Goal: Information Seeking & Learning: Learn about a topic

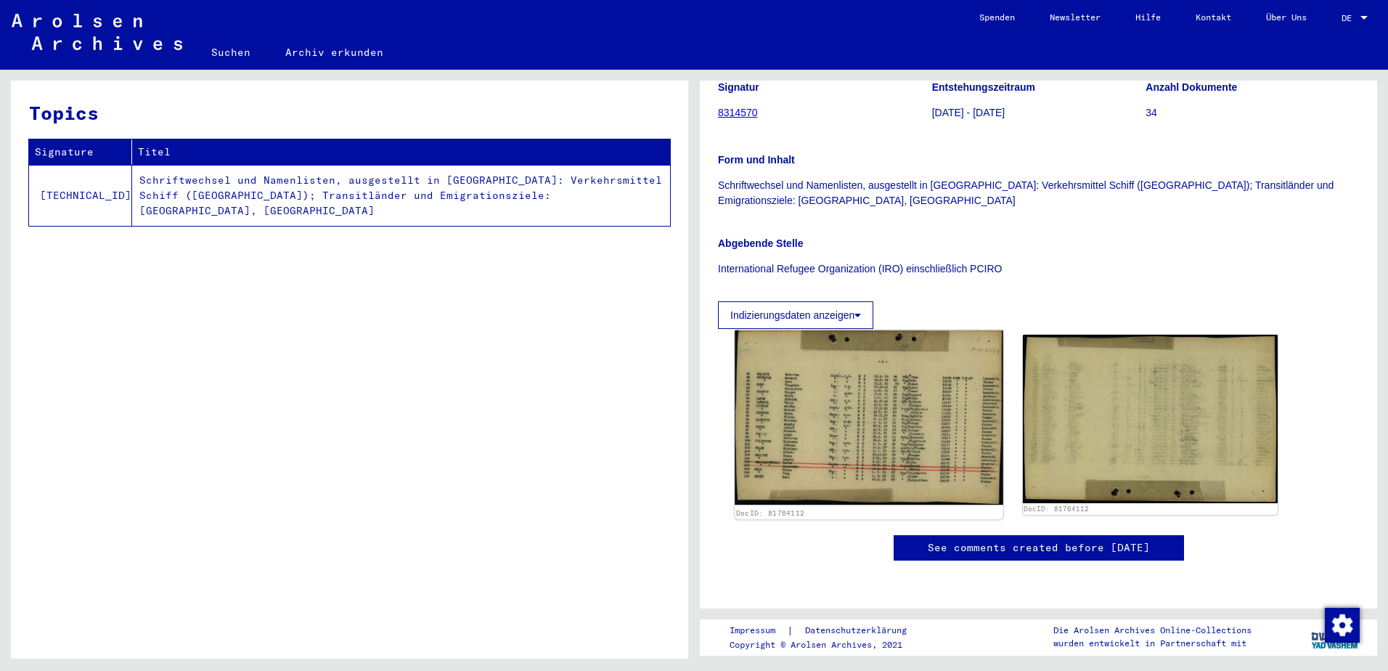
scroll to position [242, 0]
click at [775, 382] on img at bounding box center [868, 417] width 268 height 175
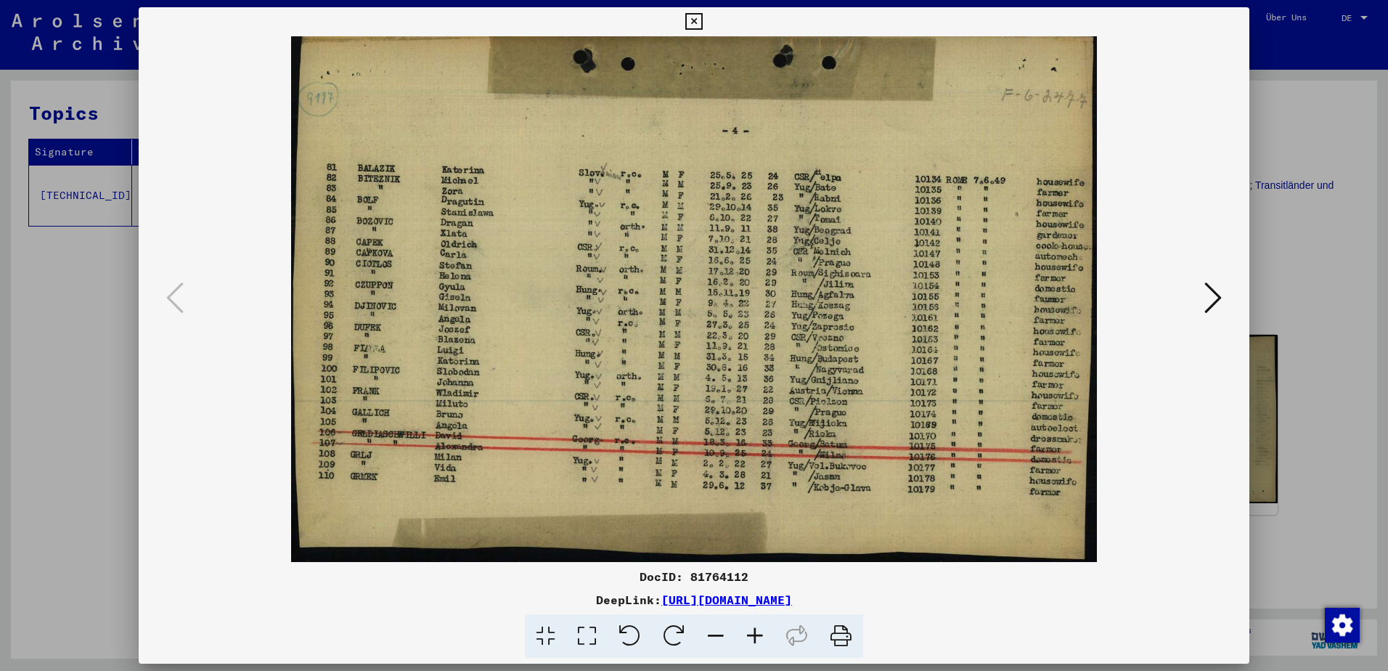
click at [1327, 203] on div at bounding box center [694, 335] width 1388 height 671
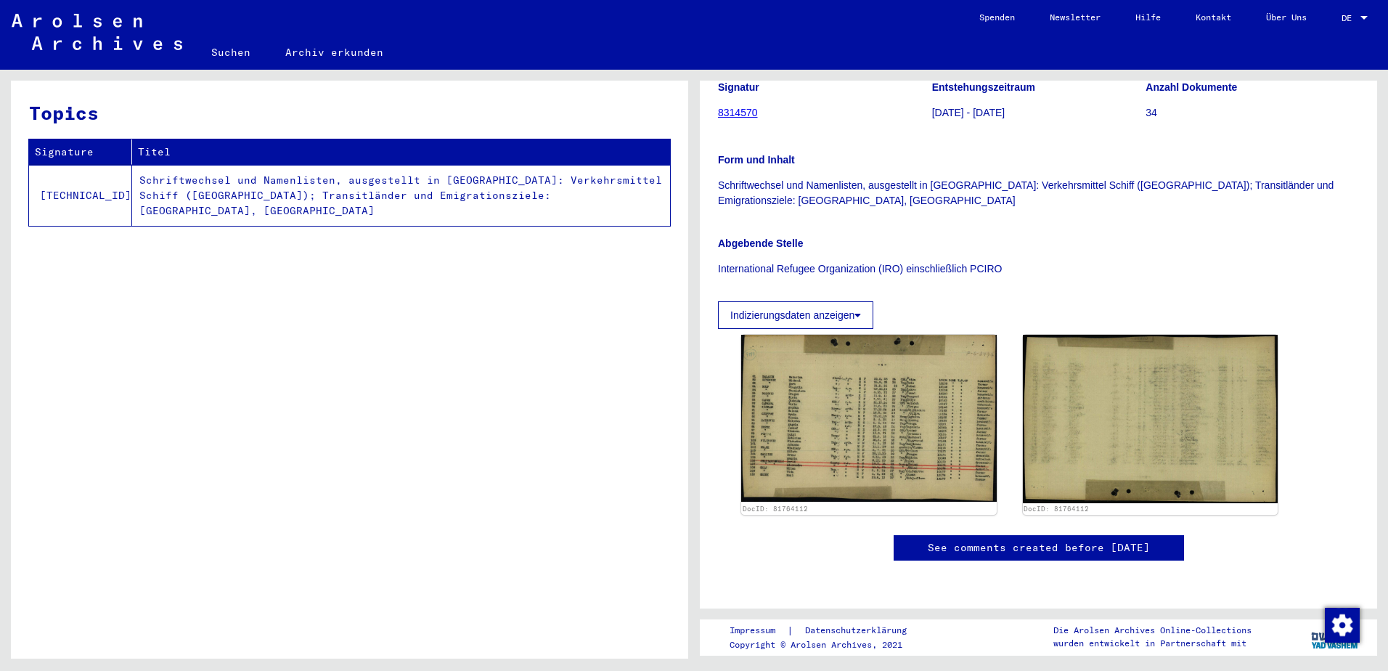
click at [749, 107] on link "8314570" at bounding box center [738, 113] width 40 height 12
click at [752, 107] on link "8314570" at bounding box center [738, 113] width 40 height 12
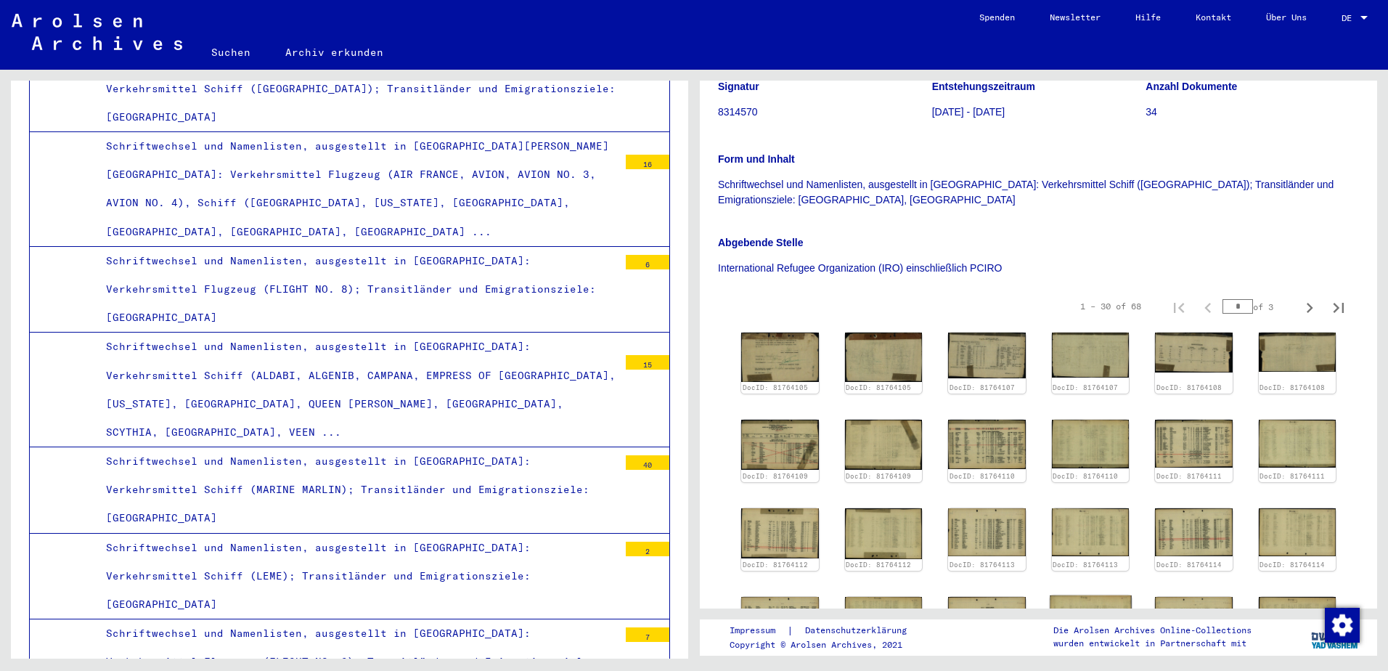
scroll to position [484, 0]
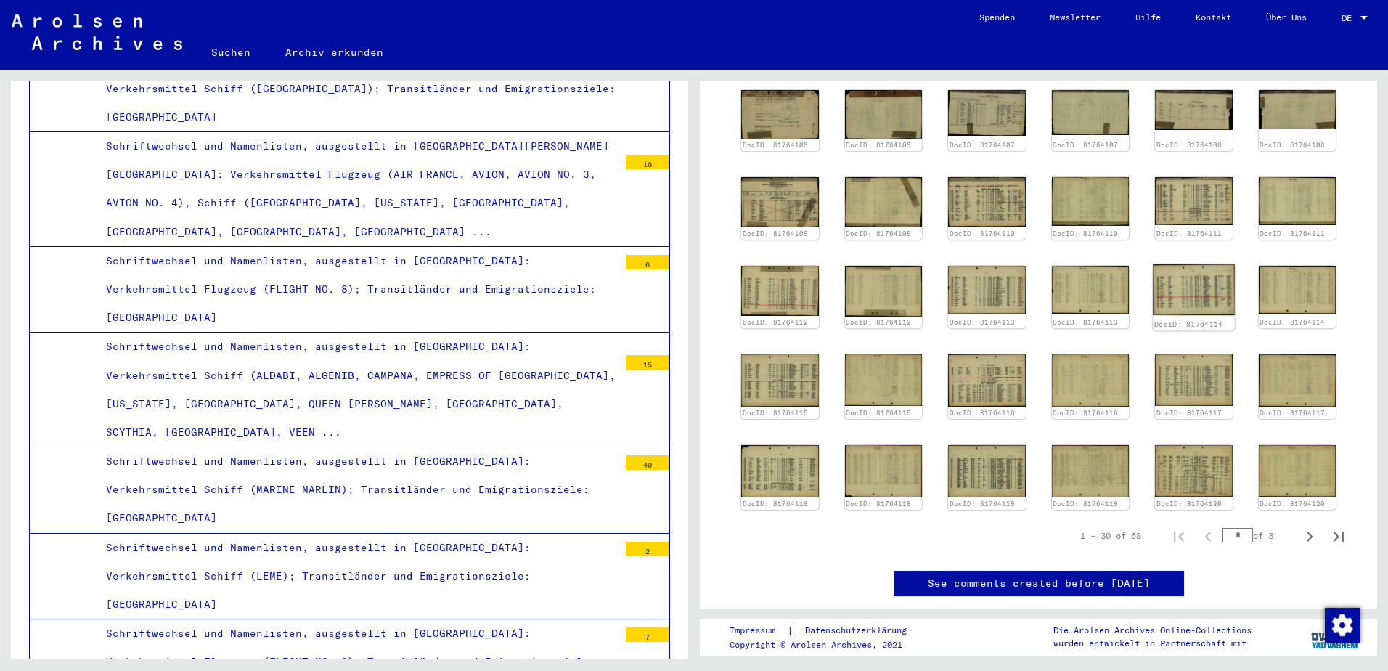
click at [1193, 263] on img at bounding box center [1193, 288] width 81 height 51
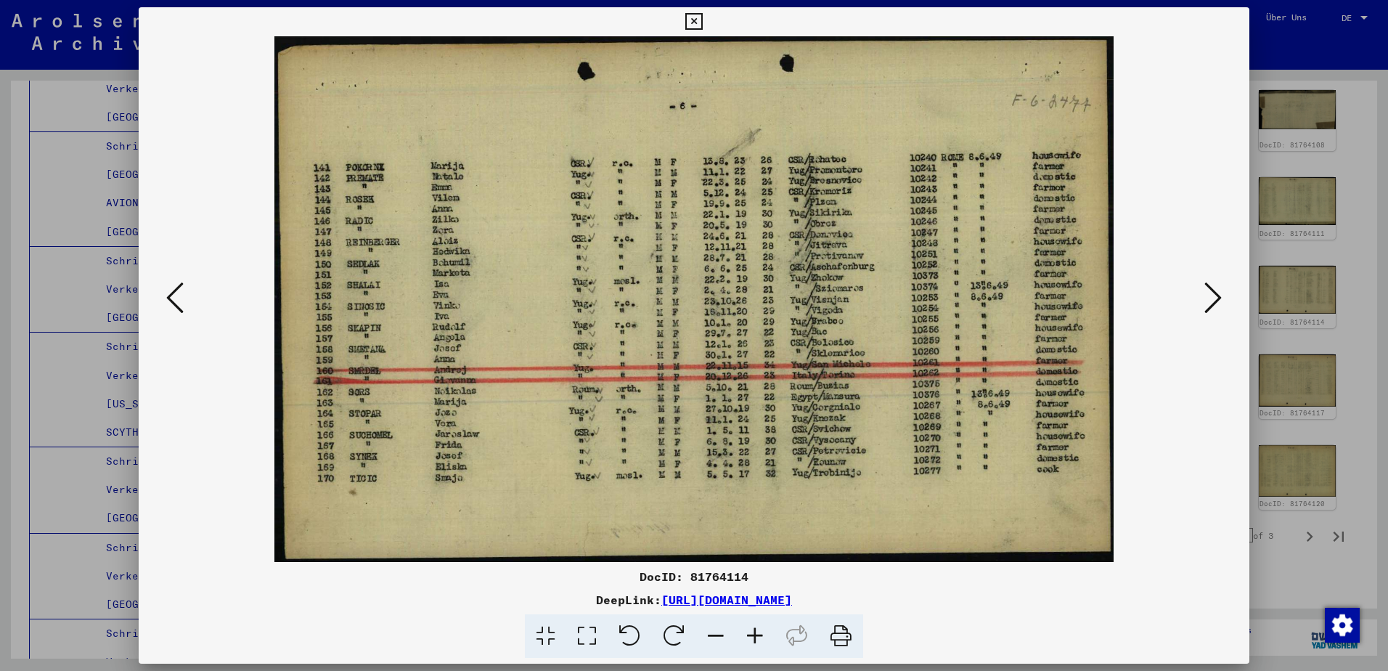
click at [1244, 483] on div at bounding box center [694, 298] width 1110 height 525
click at [1299, 479] on div at bounding box center [694, 335] width 1388 height 671
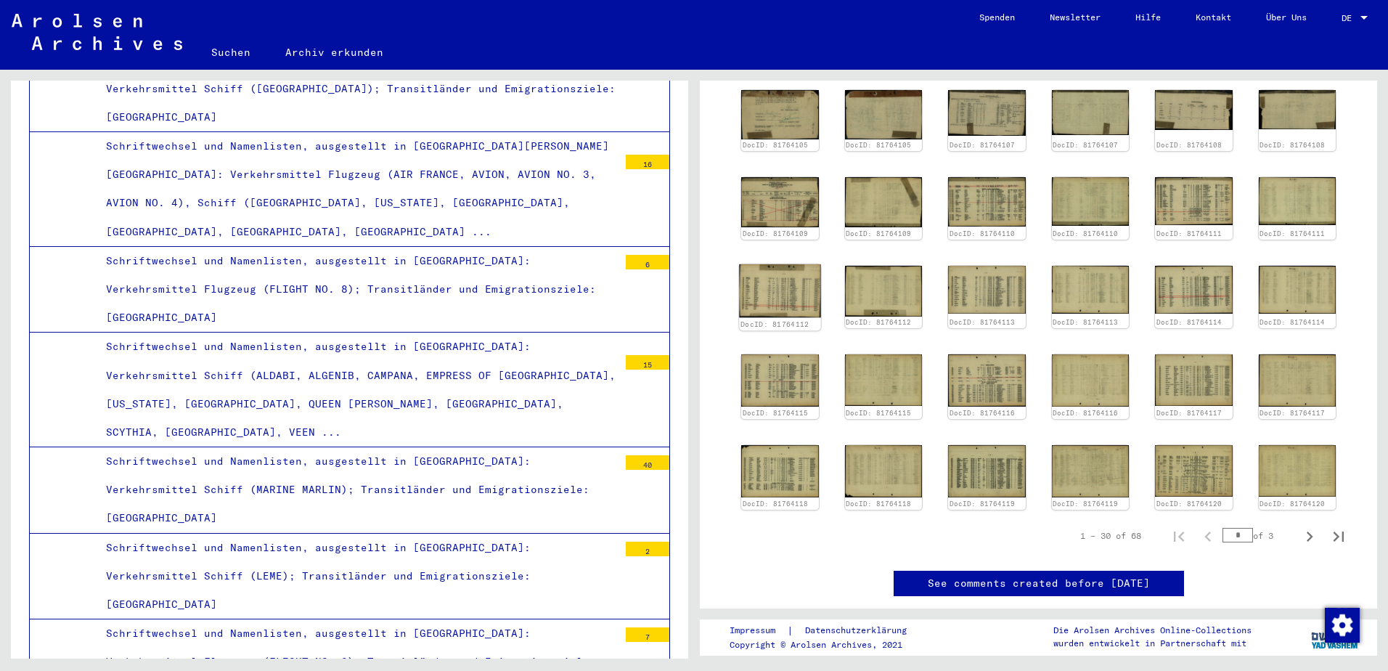
click at [803, 263] on img at bounding box center [779, 289] width 81 height 53
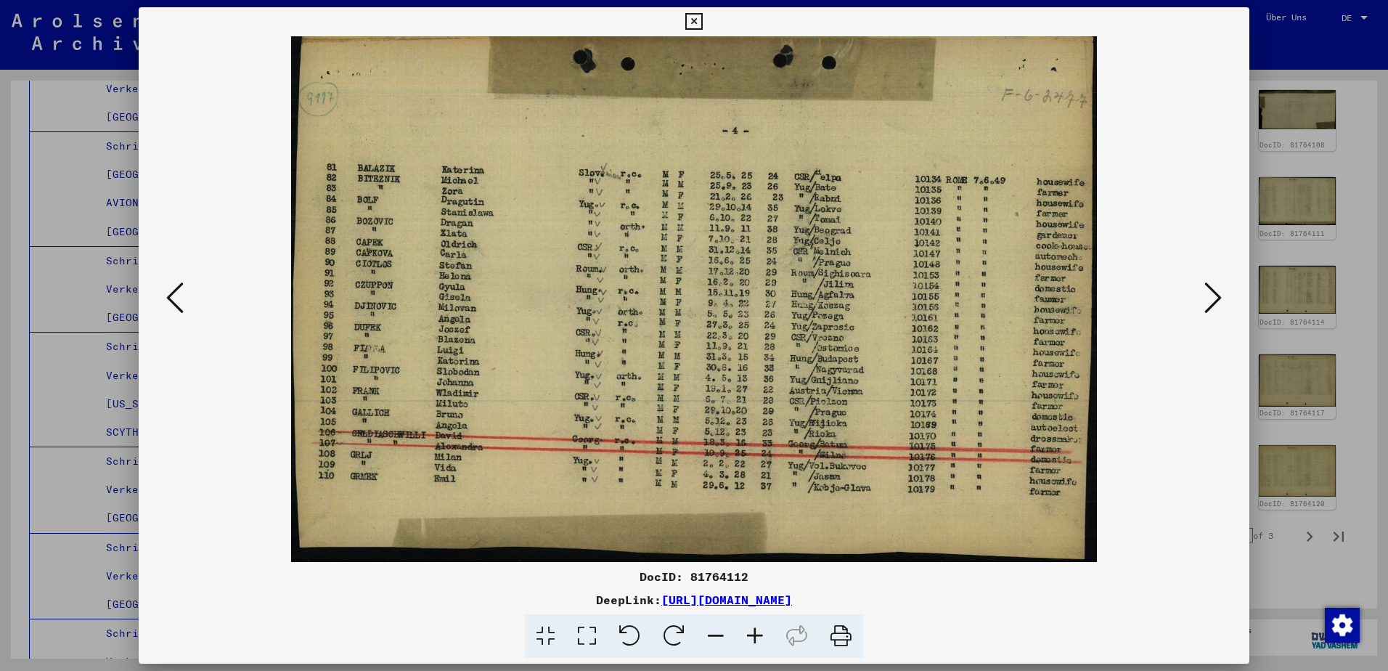
click at [165, 293] on button at bounding box center [175, 298] width 26 height 41
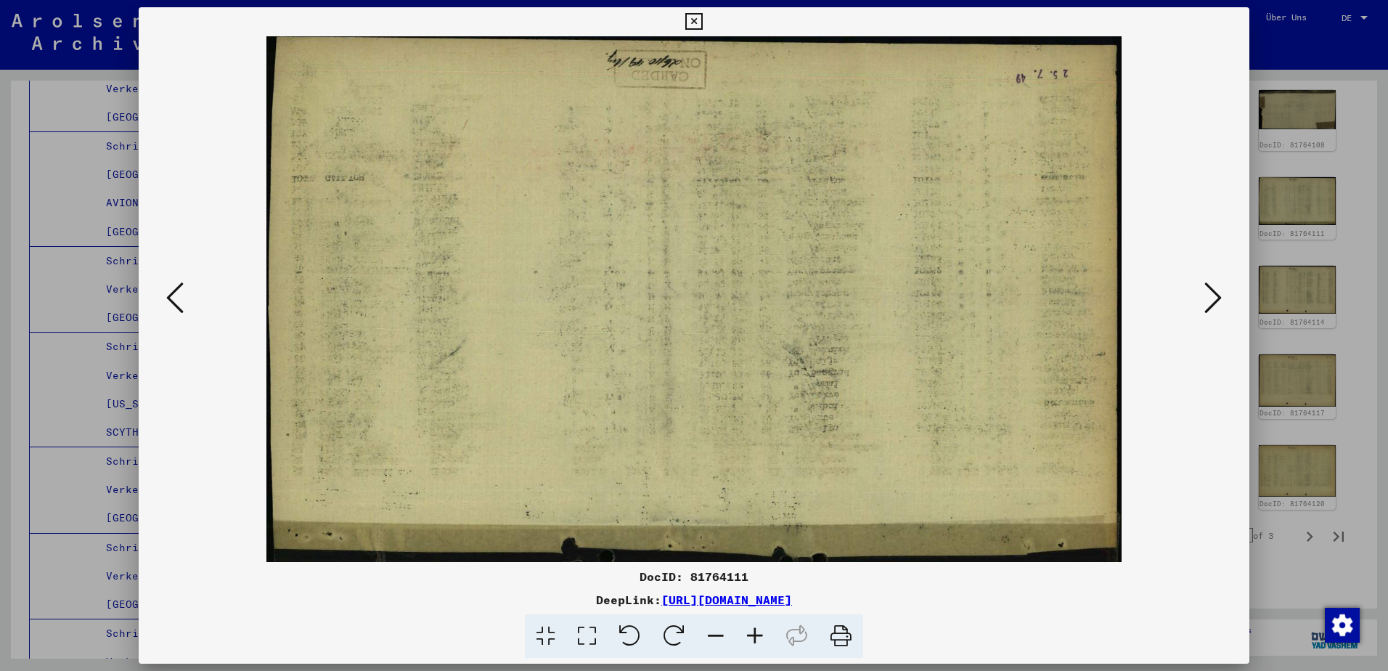
click at [165, 293] on button at bounding box center [175, 298] width 26 height 41
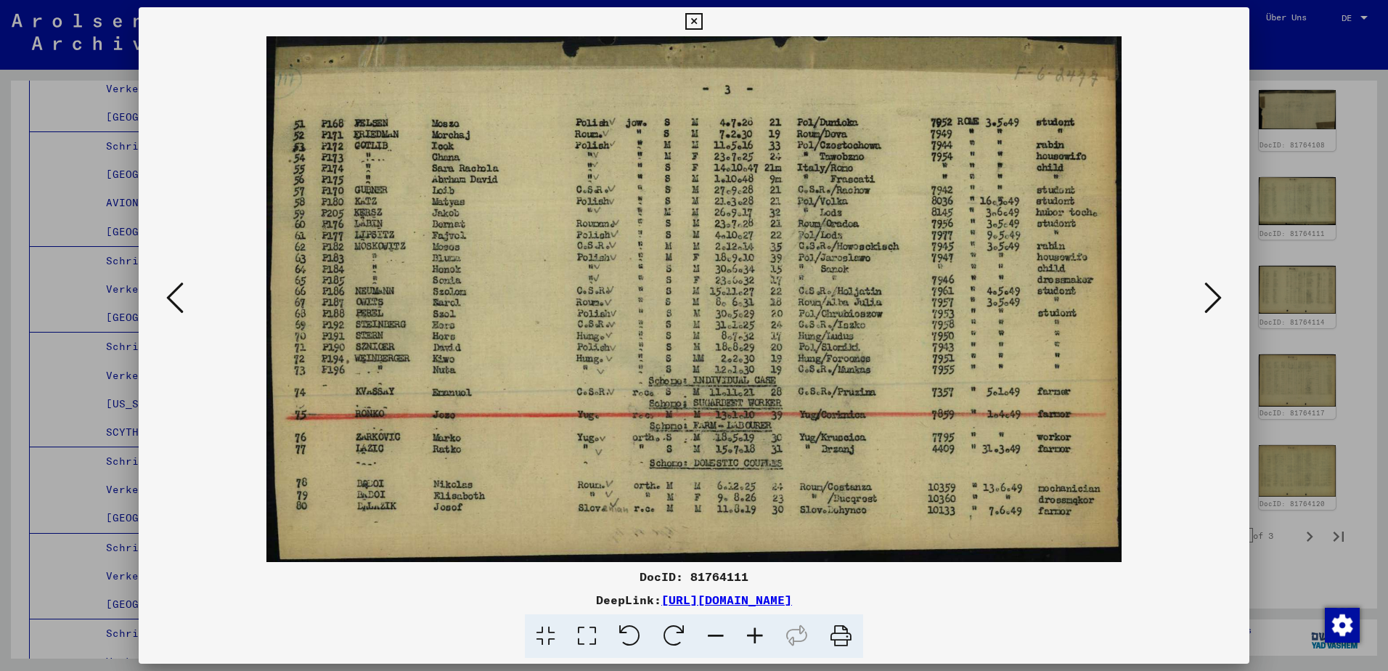
click at [165, 293] on button at bounding box center [175, 298] width 26 height 41
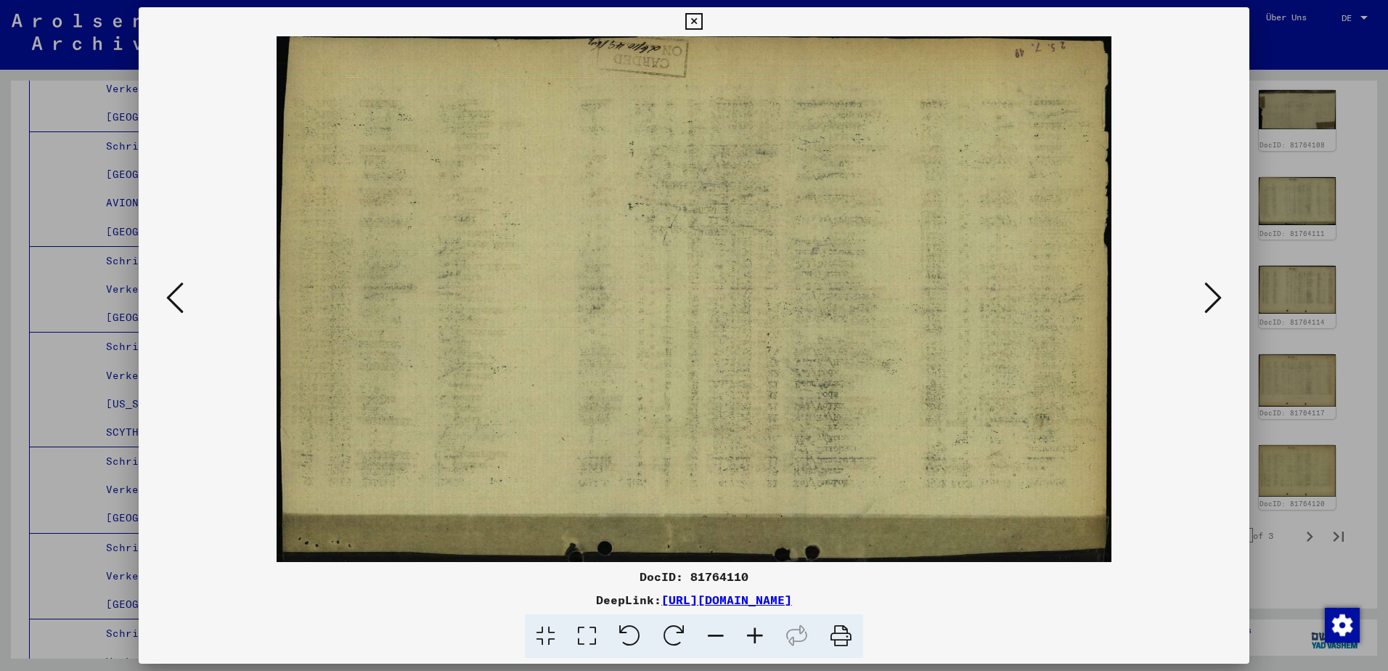
click at [171, 298] on icon at bounding box center [174, 297] width 17 height 35
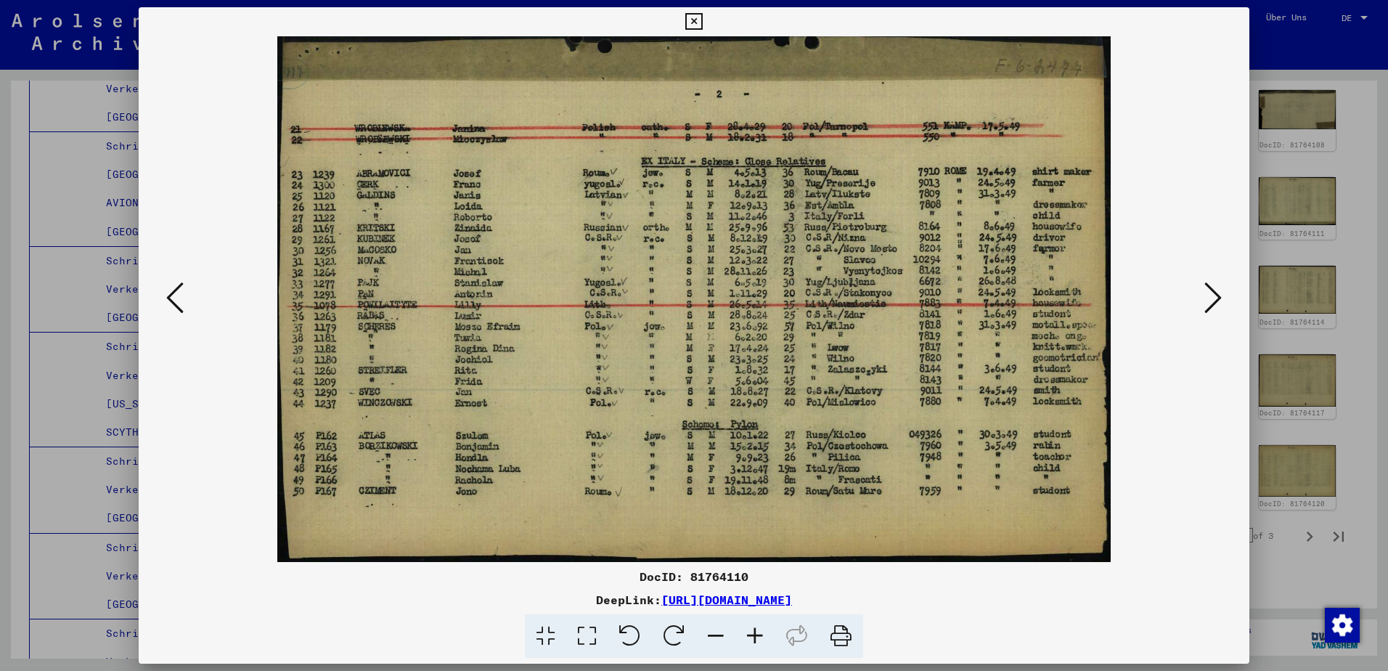
click at [1220, 290] on icon at bounding box center [1212, 297] width 17 height 35
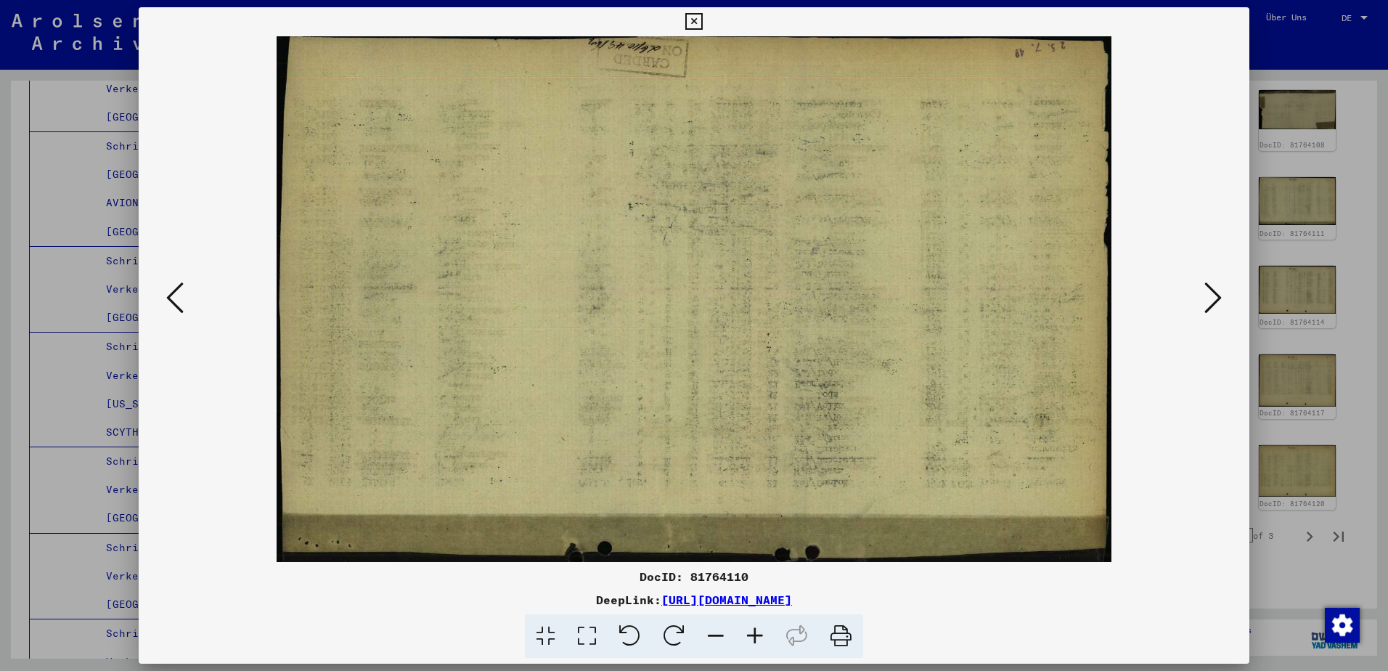
click at [1220, 290] on icon at bounding box center [1212, 297] width 17 height 35
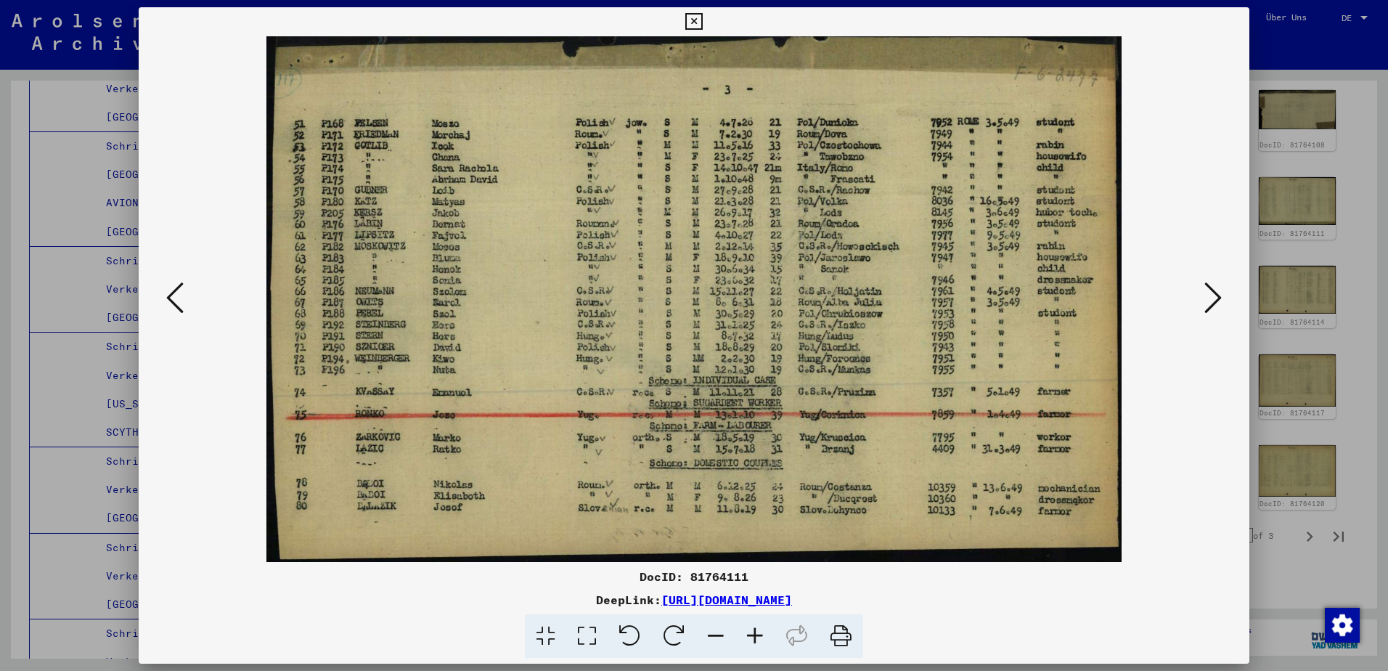
click at [1220, 290] on icon at bounding box center [1212, 297] width 17 height 35
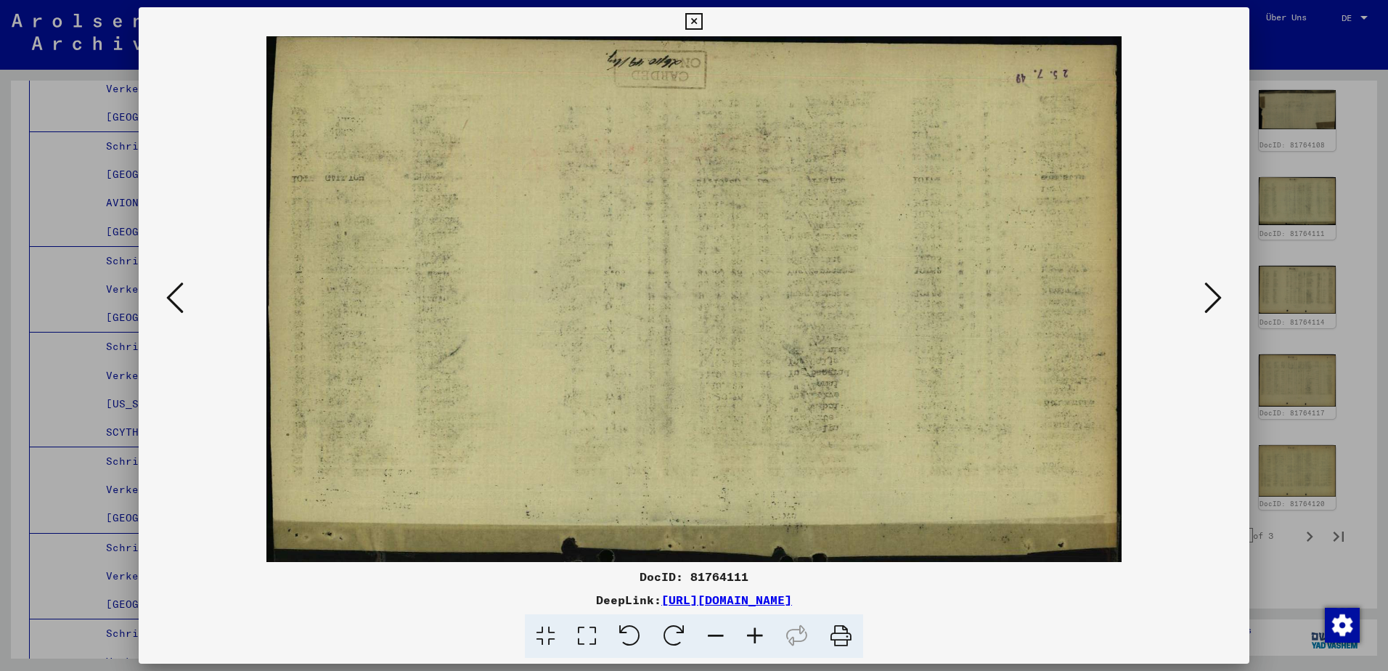
click at [1216, 295] on icon at bounding box center [1212, 297] width 17 height 35
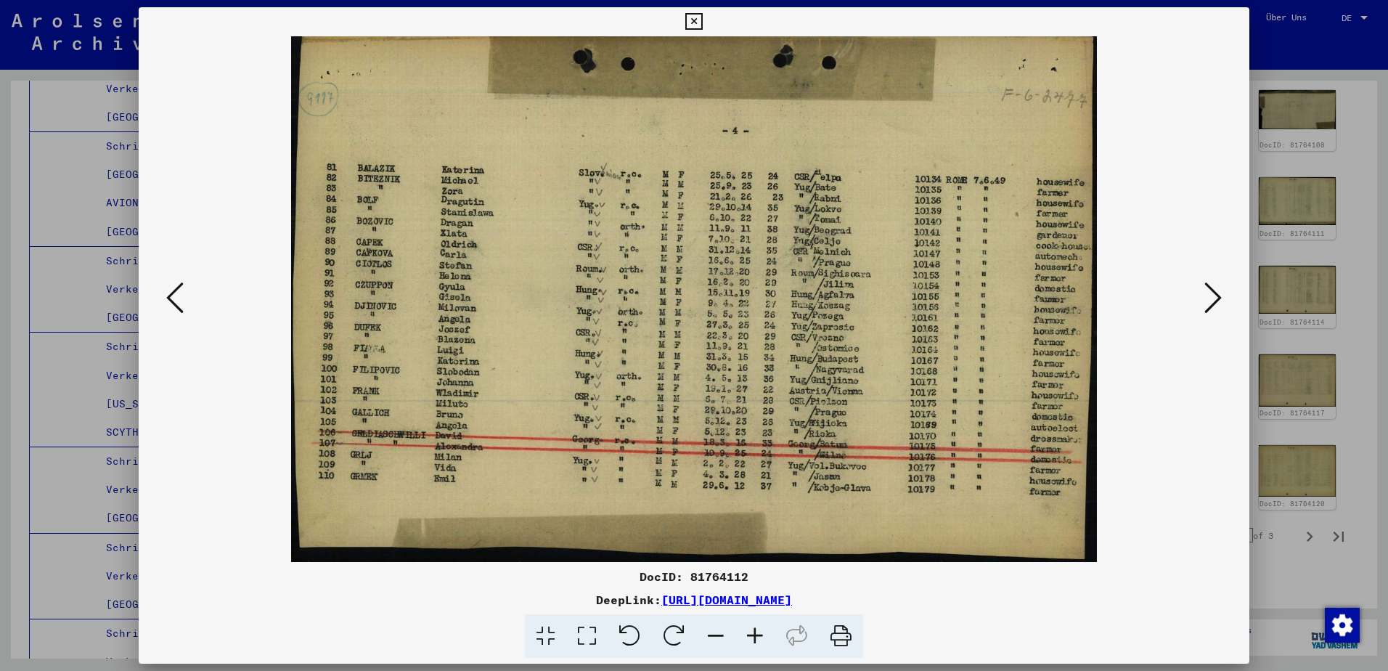
click at [176, 299] on icon at bounding box center [174, 297] width 17 height 35
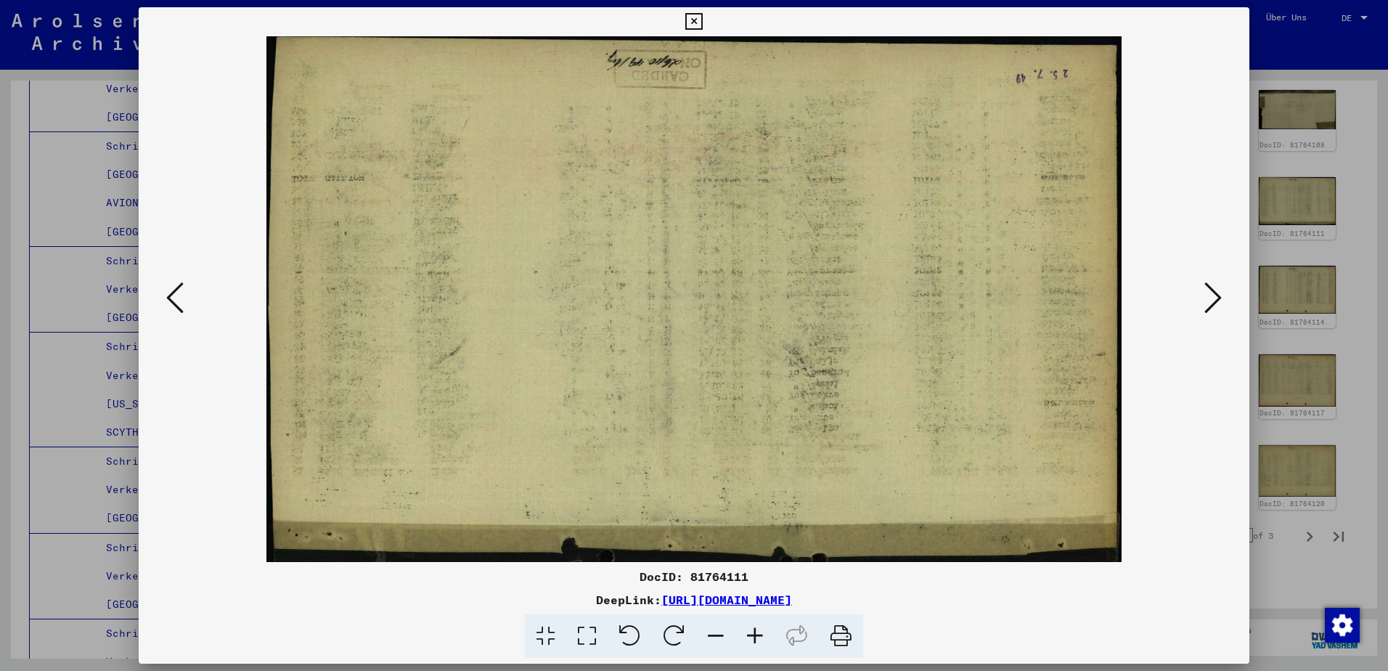
click at [173, 294] on icon at bounding box center [174, 297] width 17 height 35
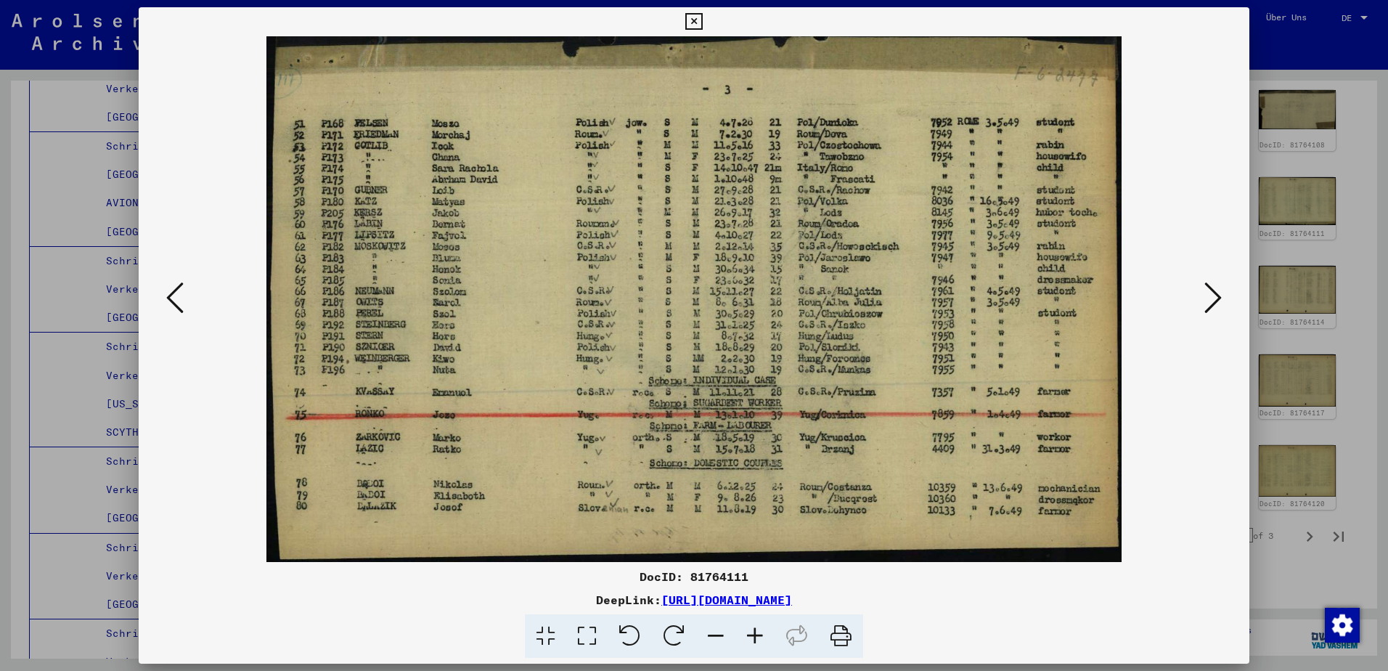
click at [158, 296] on div at bounding box center [694, 298] width 1110 height 525
click at [172, 292] on icon at bounding box center [174, 297] width 17 height 35
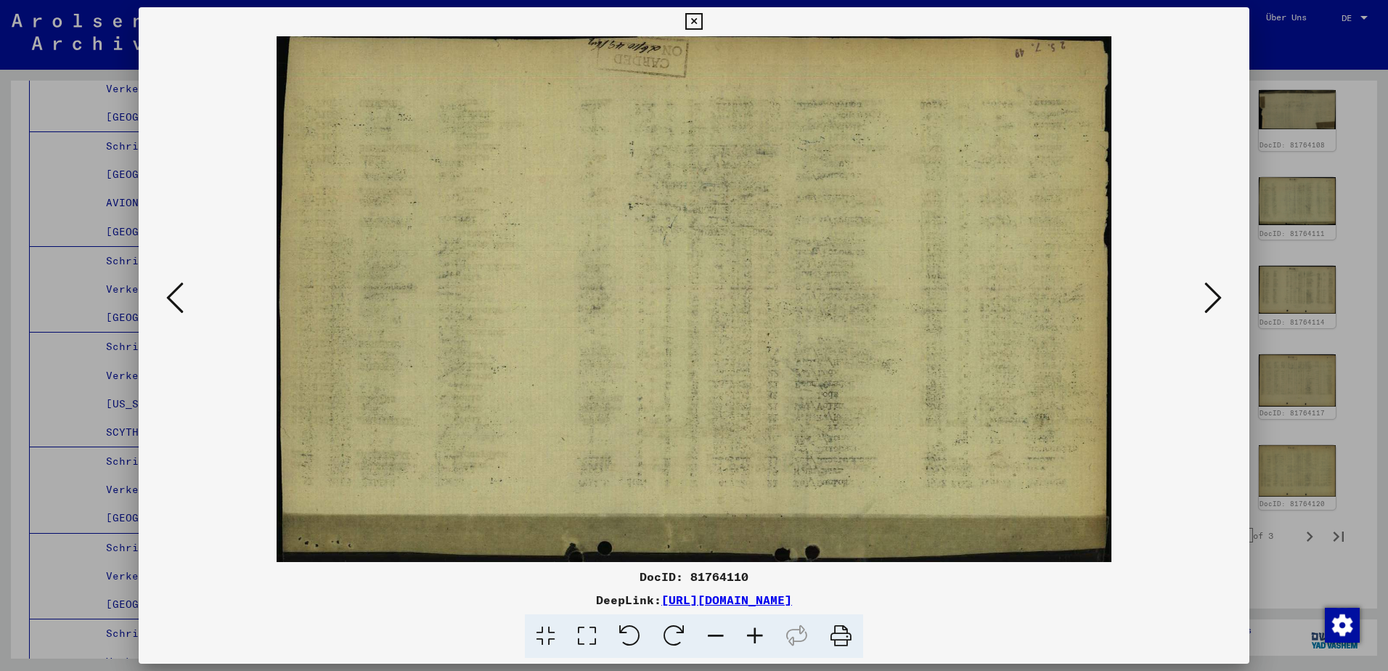
drag, startPoint x: 173, startPoint y: 281, endPoint x: 176, endPoint y: 271, distance: 10.8
click at [176, 271] on div at bounding box center [694, 298] width 1110 height 525
drag, startPoint x: 193, startPoint y: 297, endPoint x: 170, endPoint y: 300, distance: 23.4
click at [192, 297] on img at bounding box center [694, 298] width 1012 height 525
click at [170, 300] on icon at bounding box center [174, 297] width 17 height 35
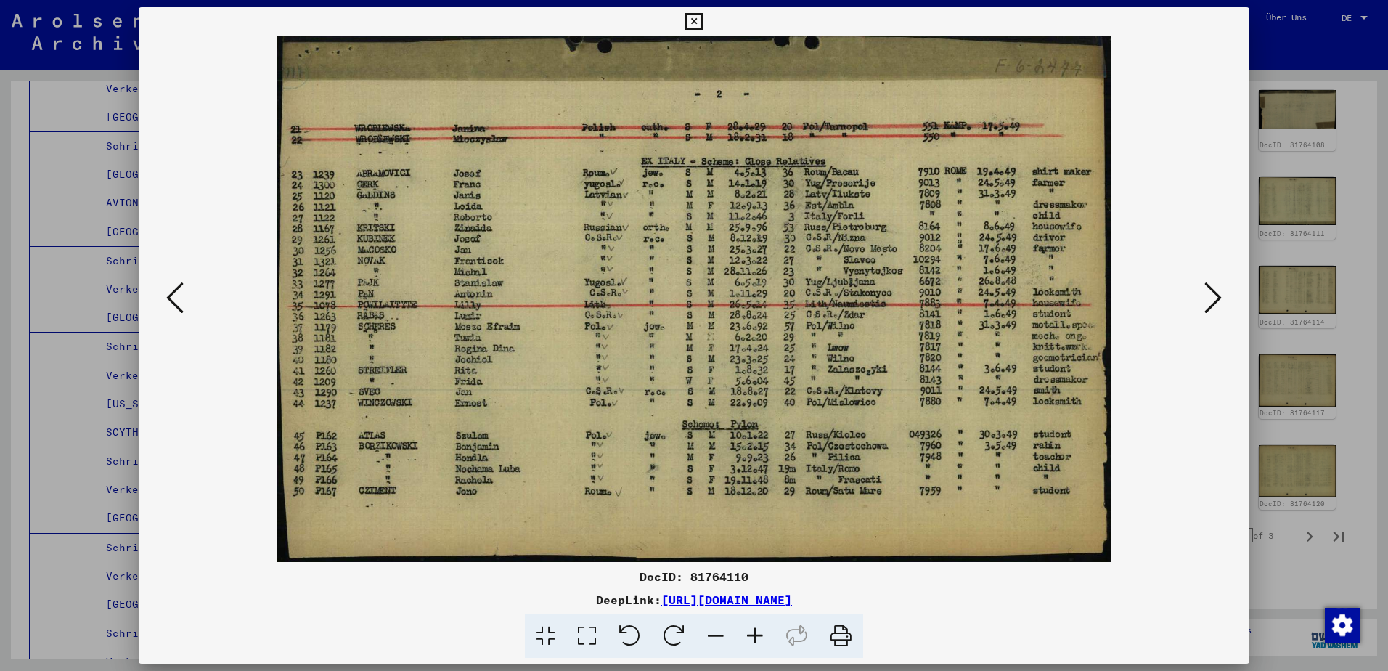
click at [170, 300] on icon at bounding box center [174, 297] width 17 height 35
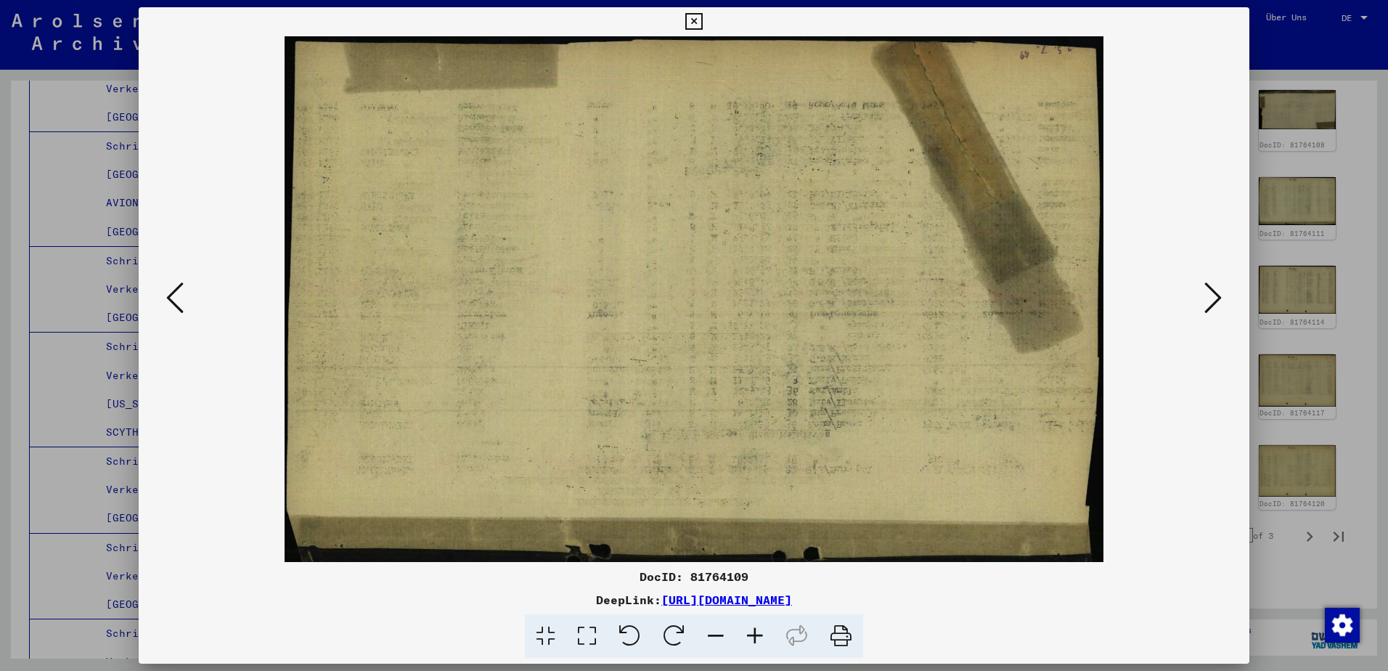
click at [170, 300] on icon at bounding box center [174, 297] width 17 height 35
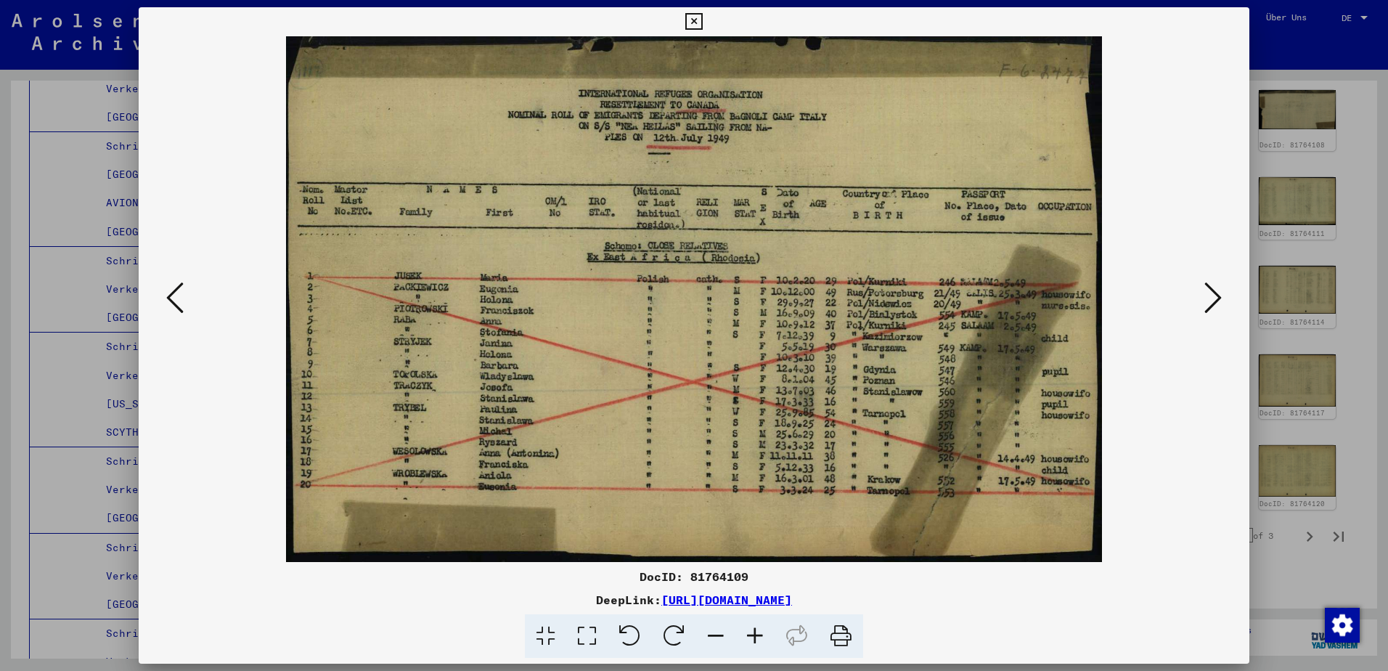
click at [168, 308] on icon at bounding box center [174, 297] width 17 height 35
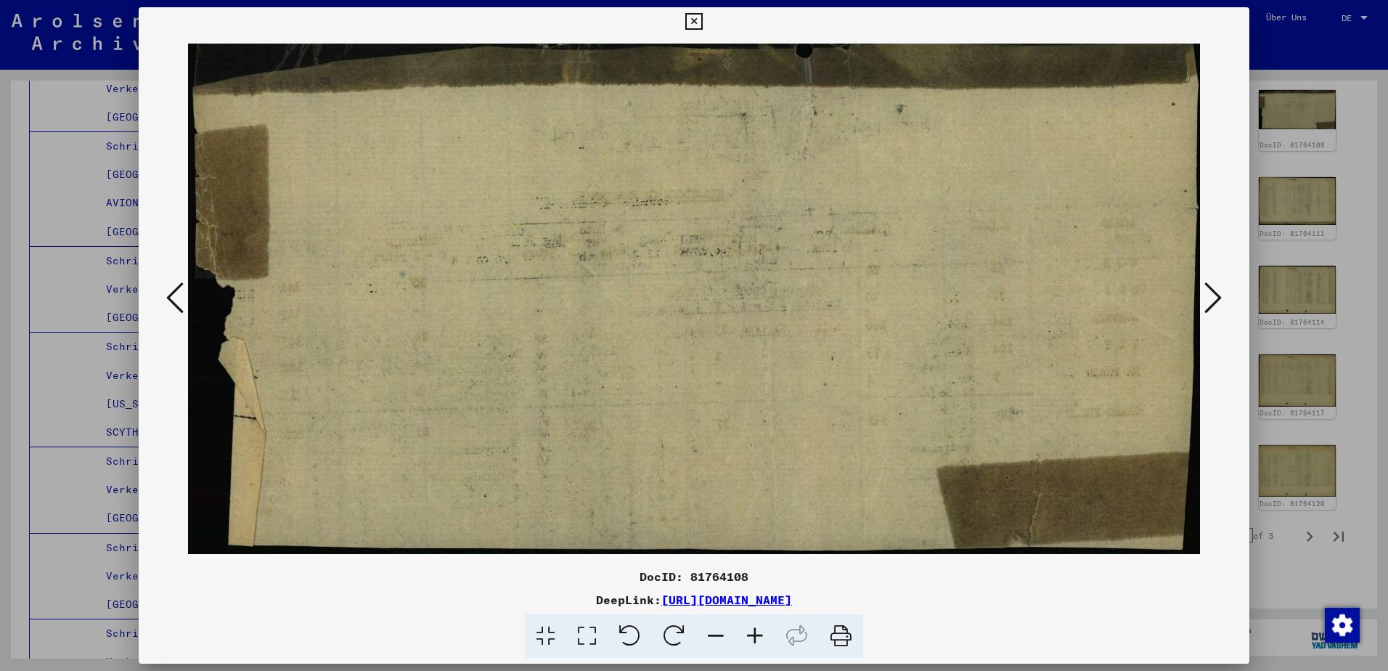
click at [175, 295] on icon at bounding box center [174, 297] width 17 height 35
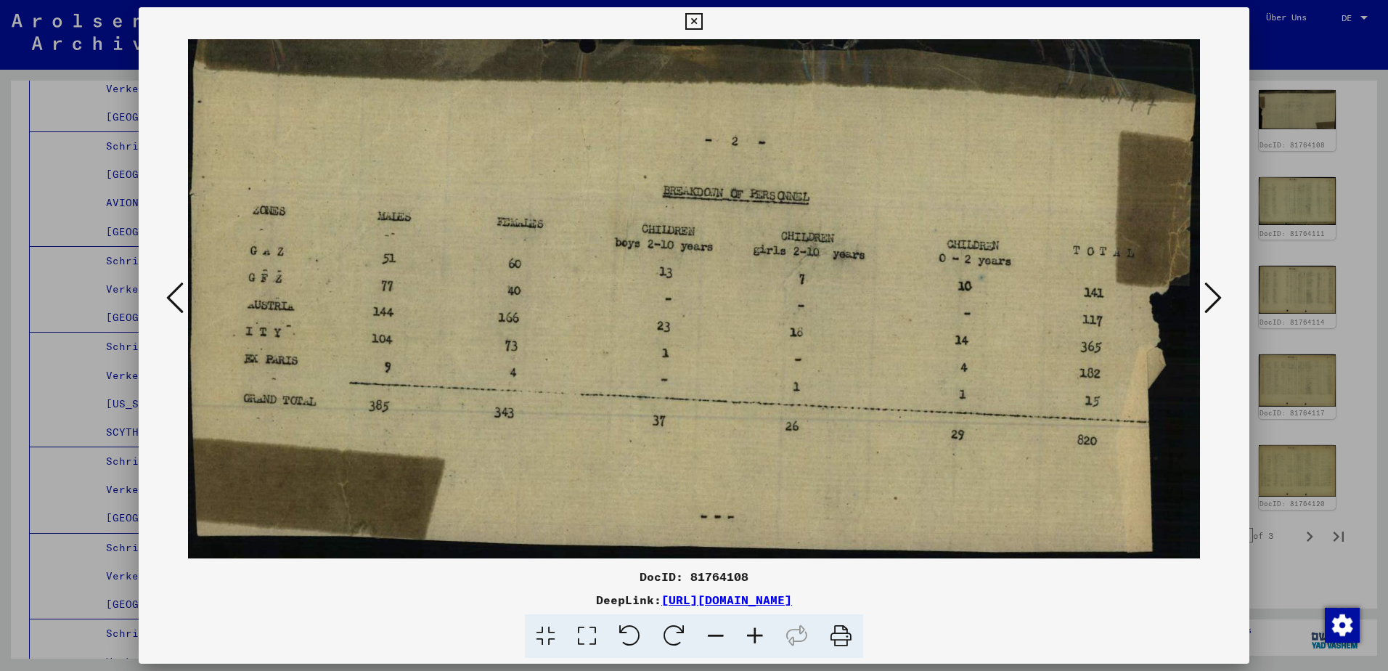
click at [175, 290] on icon at bounding box center [174, 297] width 17 height 35
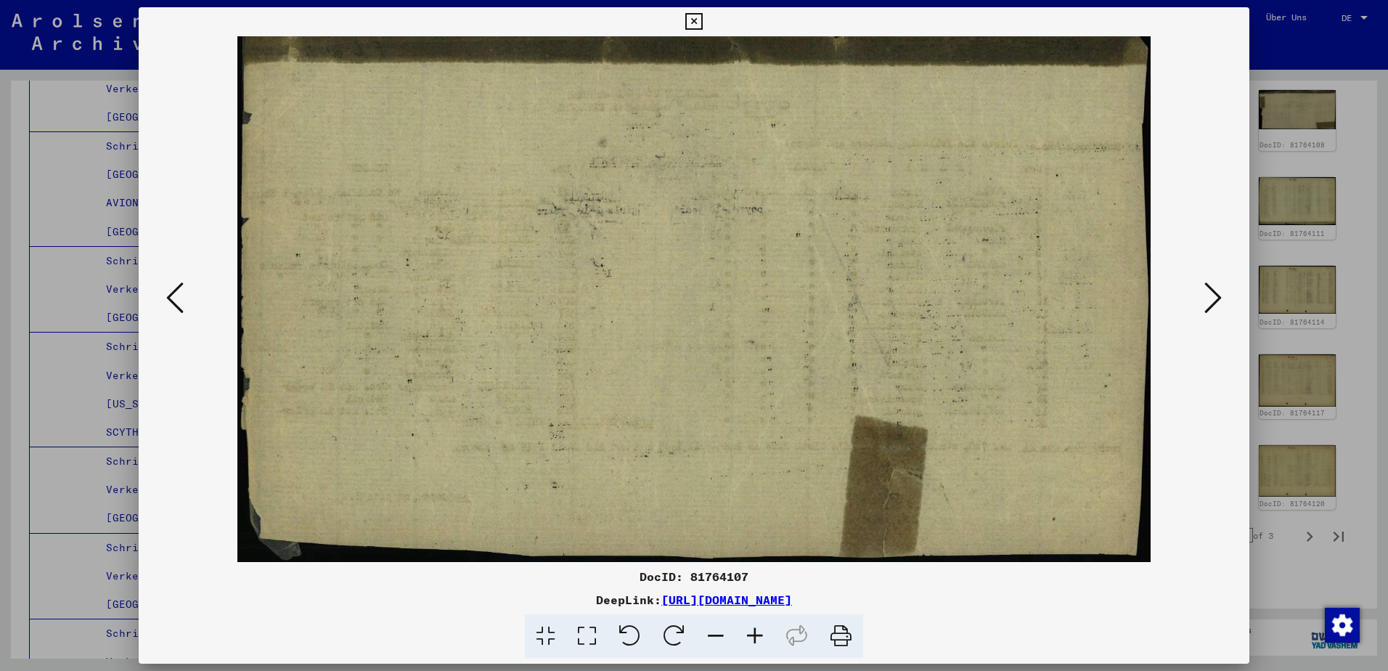
click at [1300, 513] on div at bounding box center [694, 335] width 1388 height 671
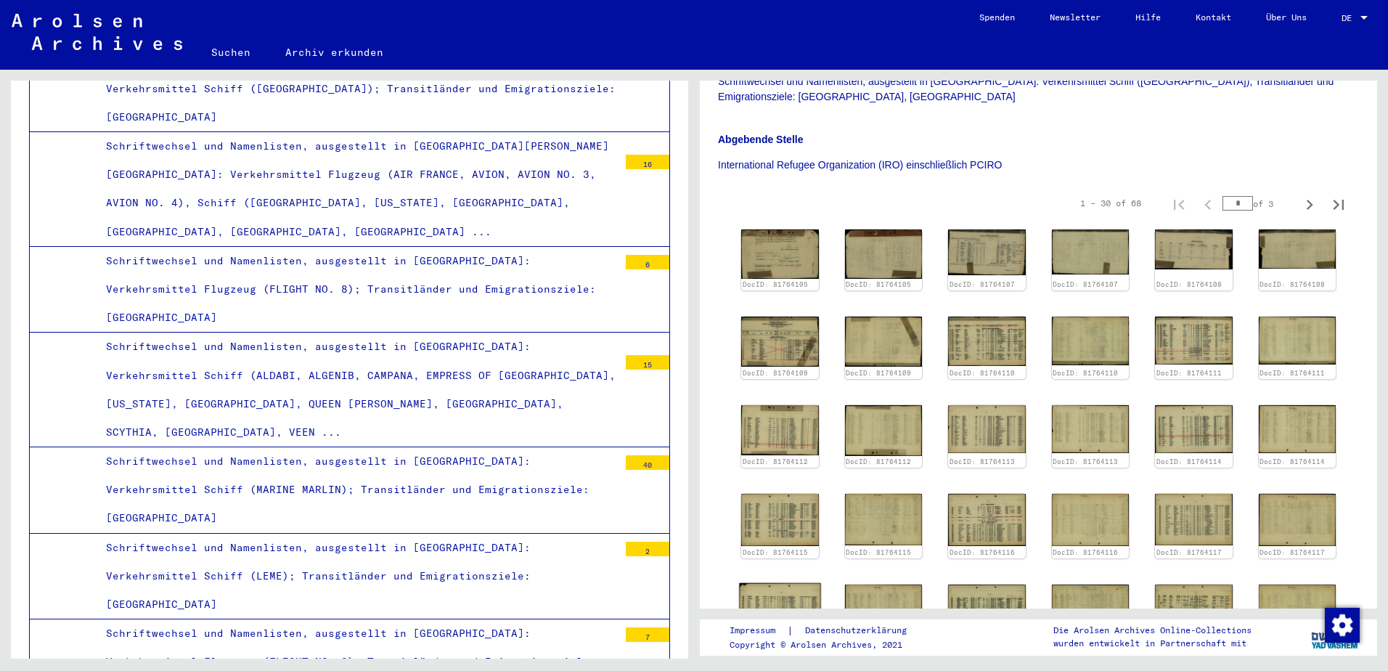
scroll to position [242, 0]
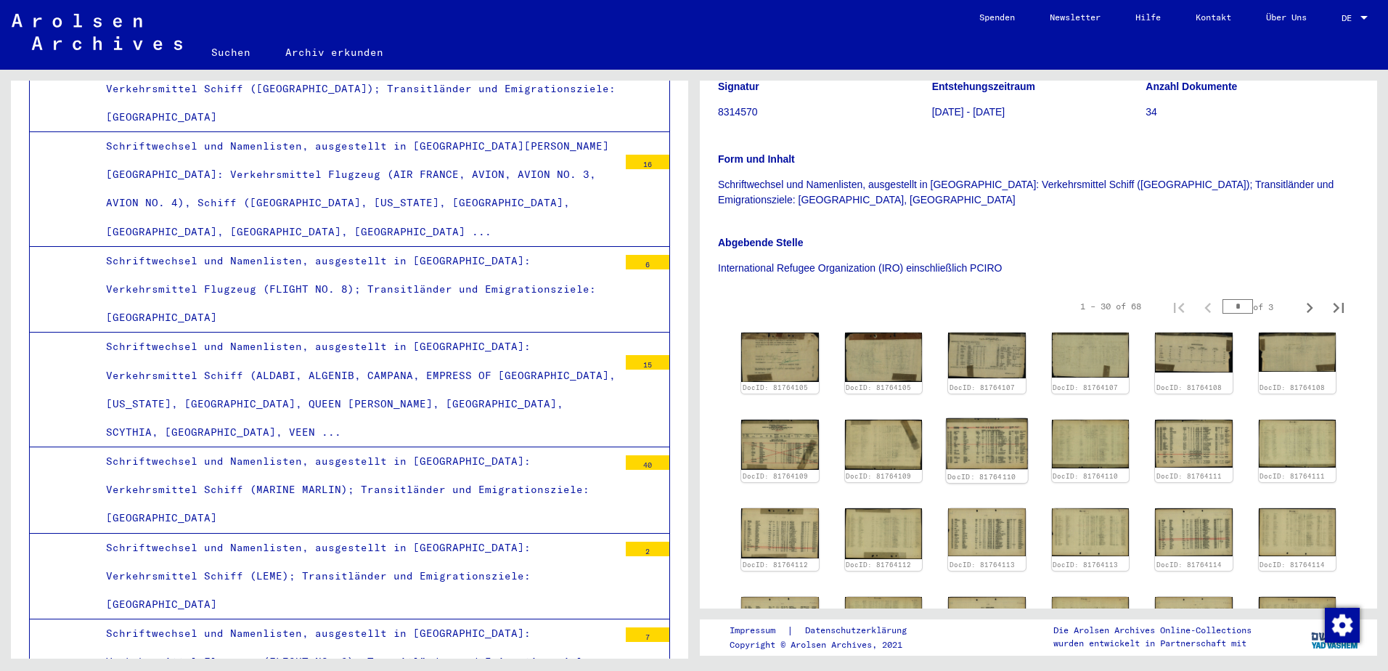
click at [992, 423] on img at bounding box center [986, 444] width 81 height 52
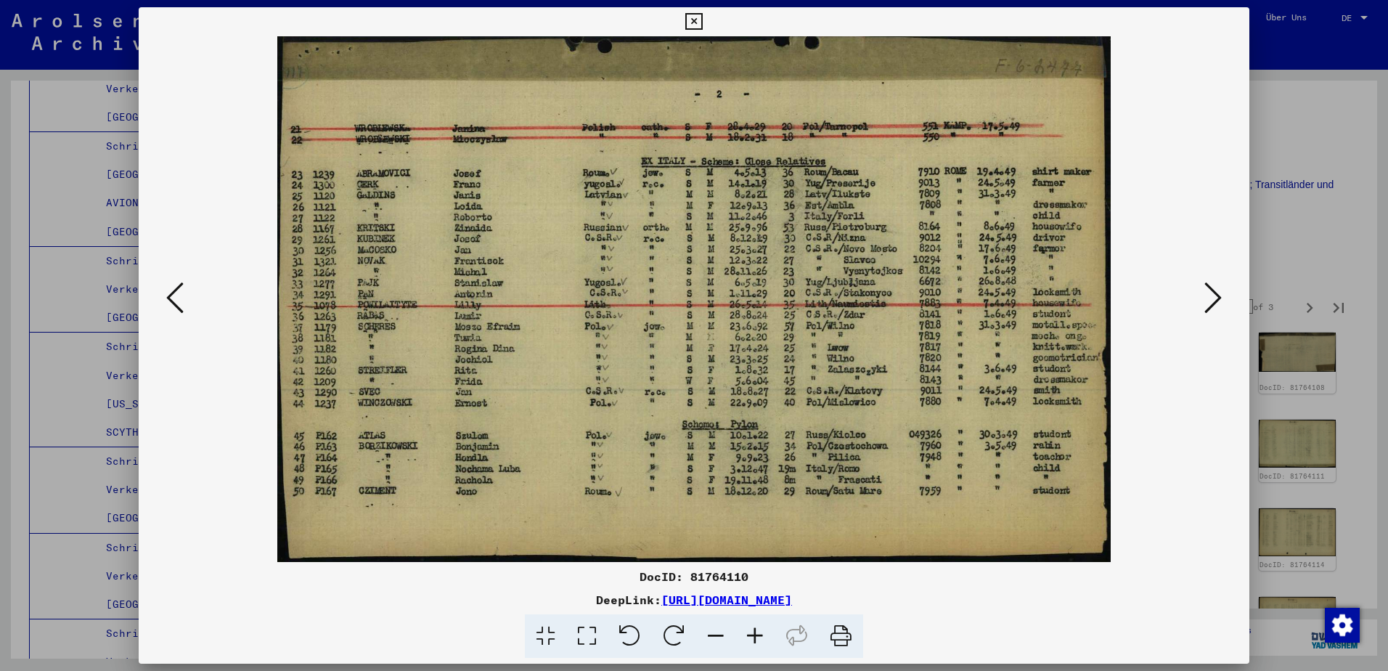
click at [187, 305] on button at bounding box center [175, 298] width 26 height 41
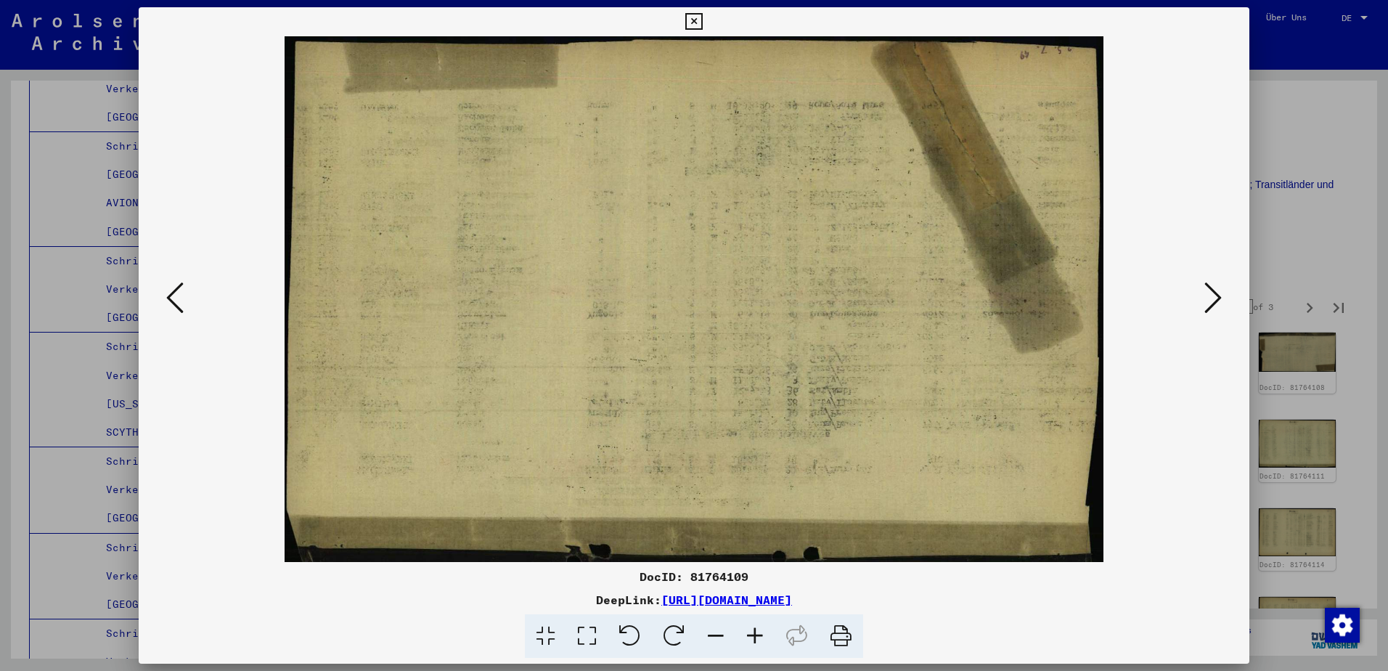
click at [187, 305] on button at bounding box center [175, 298] width 26 height 41
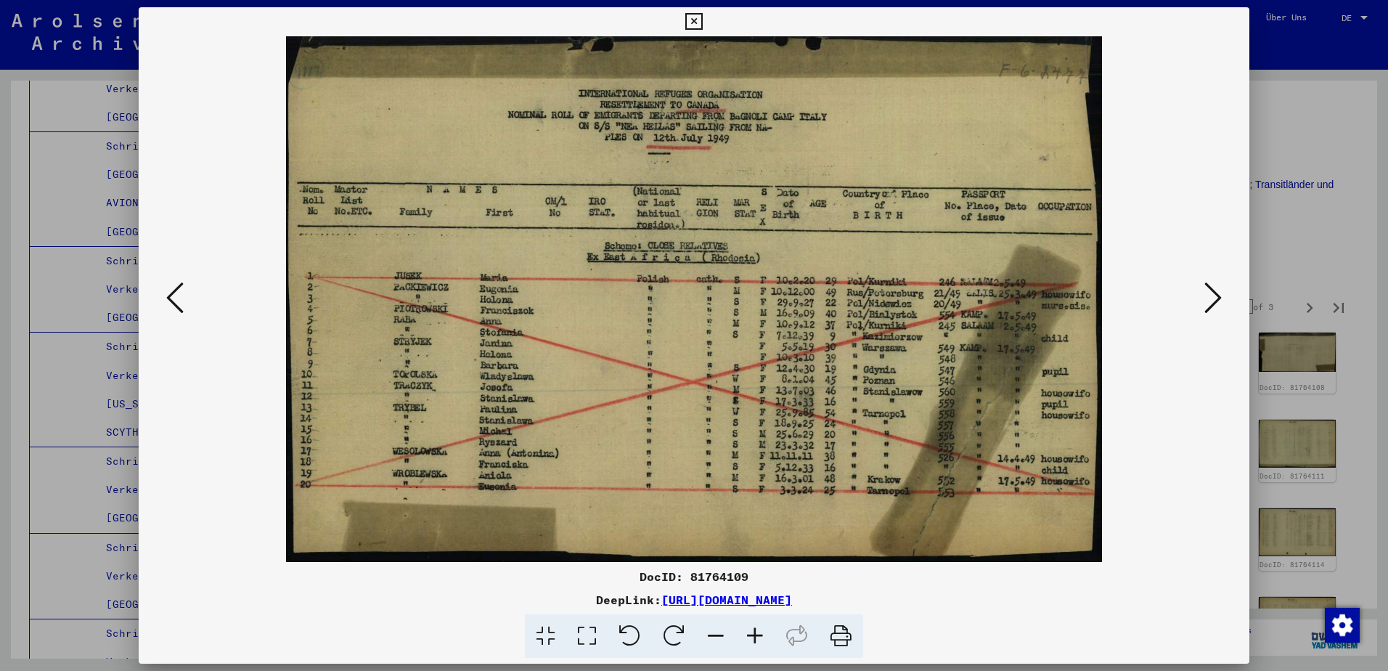
click at [639, 216] on img at bounding box center [694, 298] width 1012 height 525
click at [1207, 295] on icon at bounding box center [1212, 297] width 17 height 35
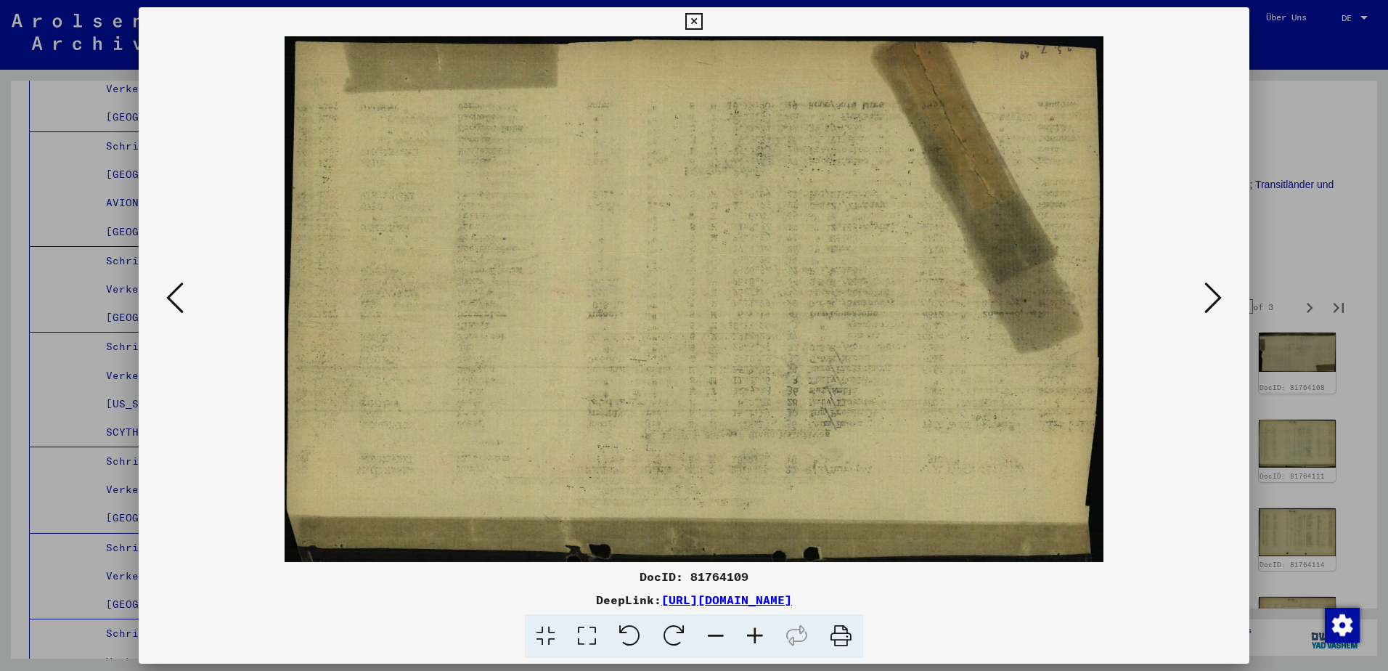
click at [1207, 295] on icon at bounding box center [1212, 297] width 17 height 35
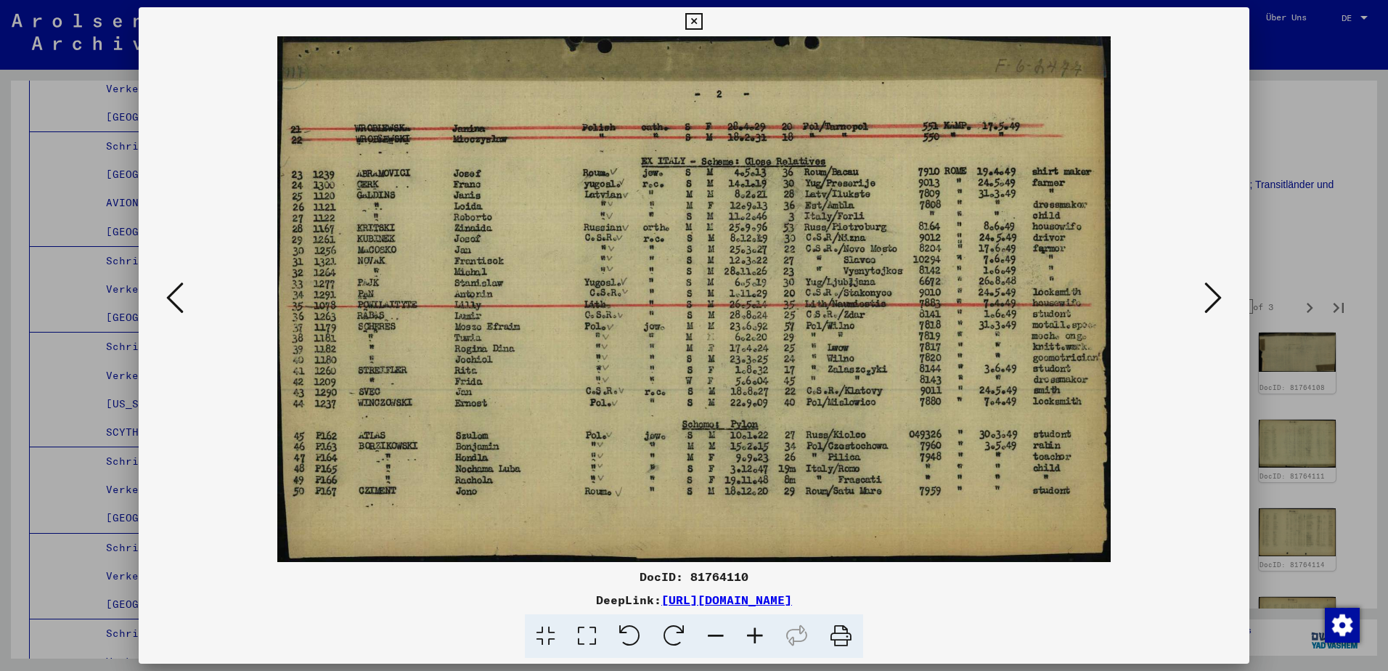
click at [1207, 295] on icon at bounding box center [1212, 297] width 17 height 35
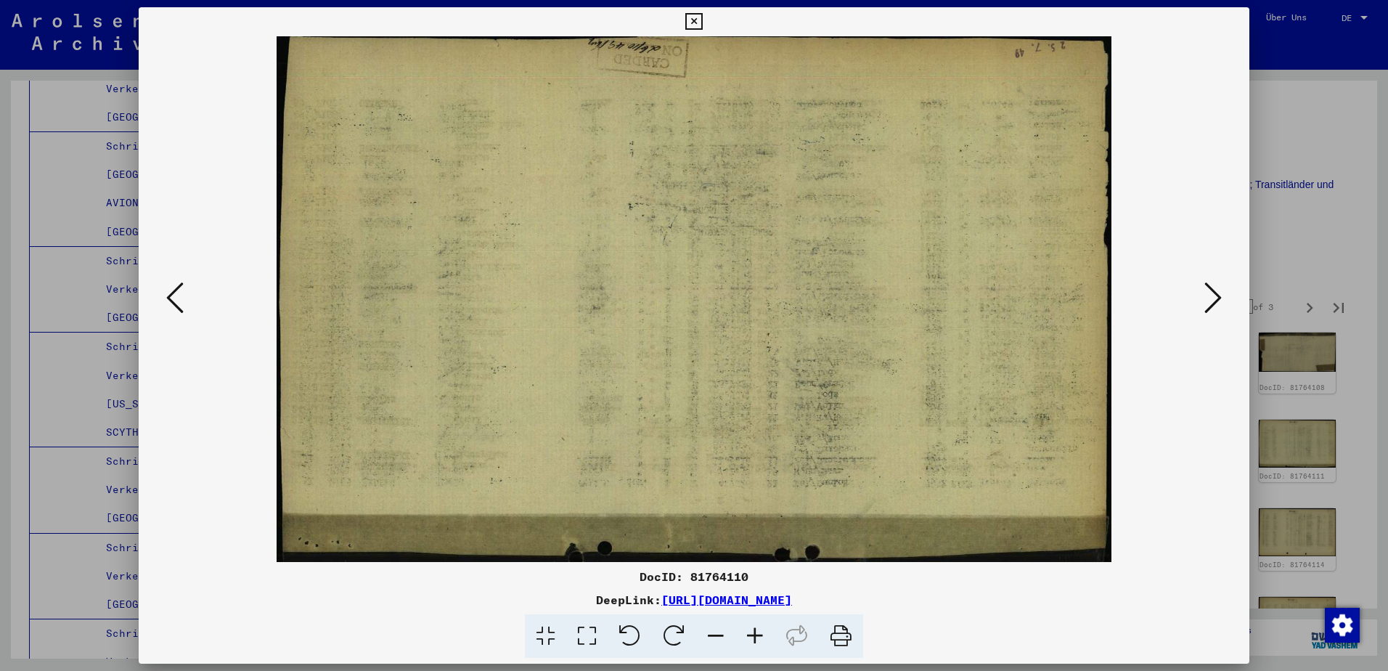
click at [1207, 295] on icon at bounding box center [1212, 297] width 17 height 35
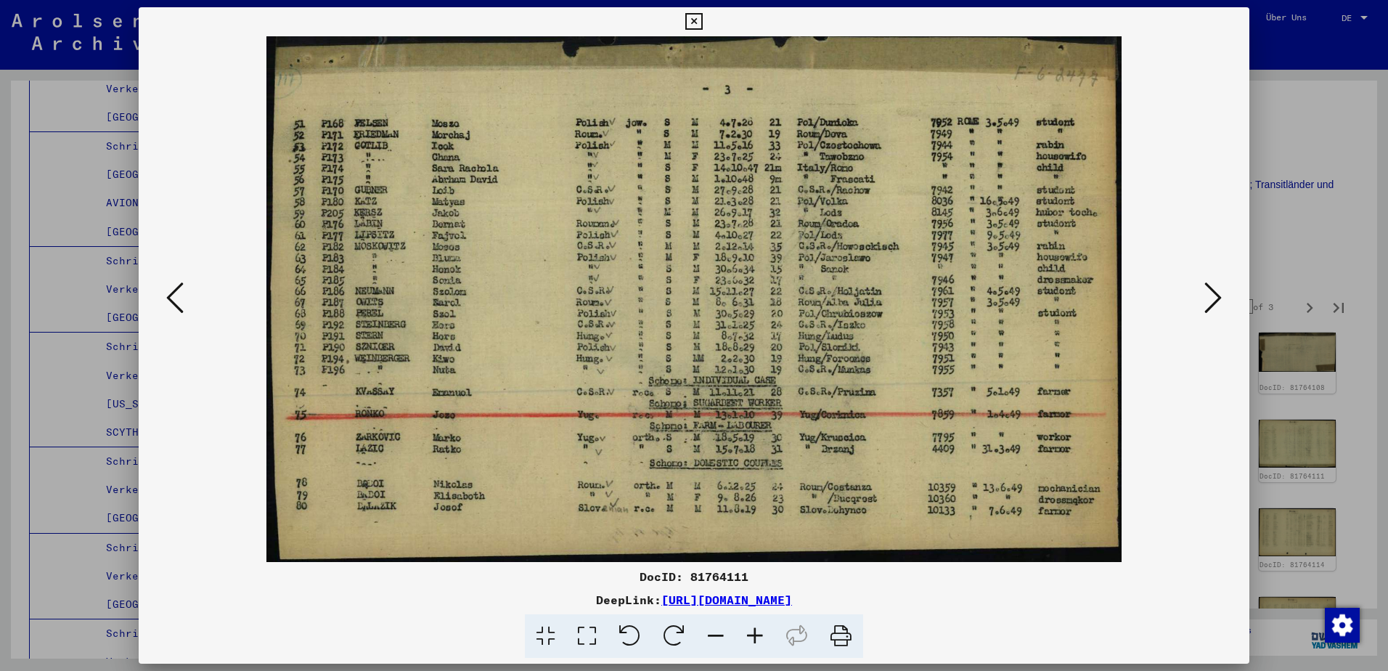
click at [172, 309] on icon at bounding box center [174, 297] width 17 height 35
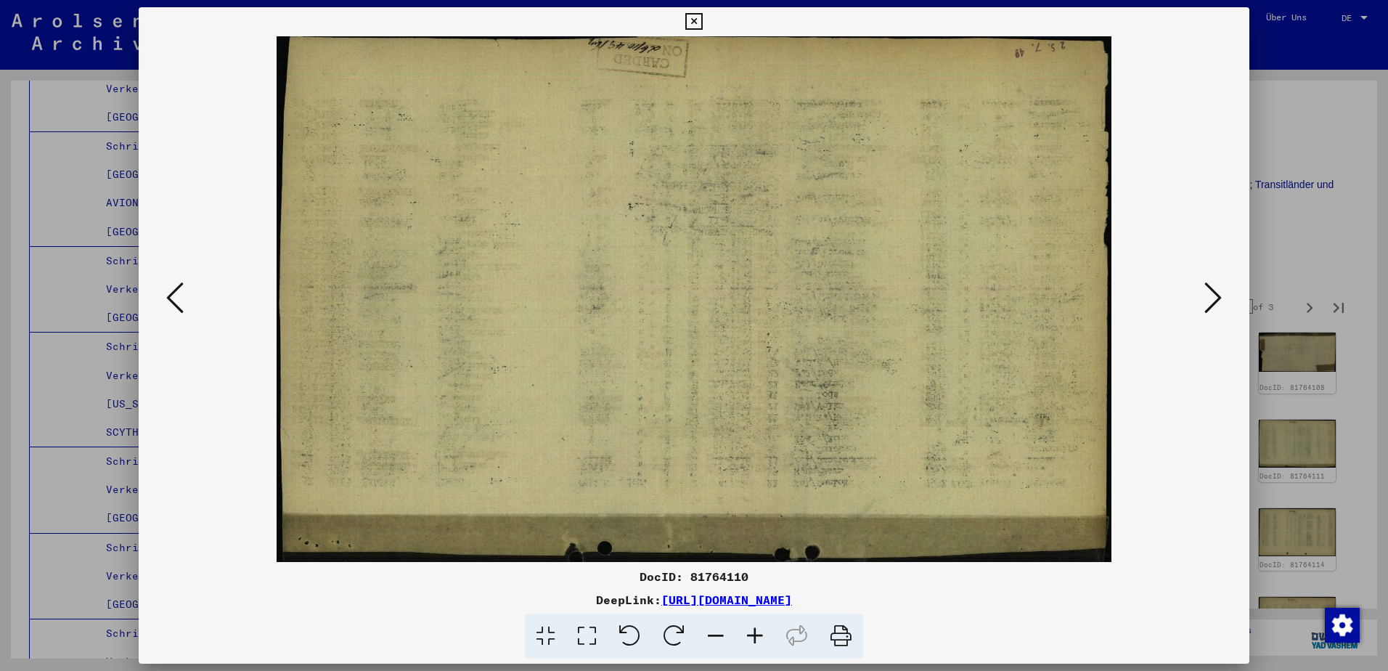
click at [172, 309] on icon at bounding box center [174, 297] width 17 height 35
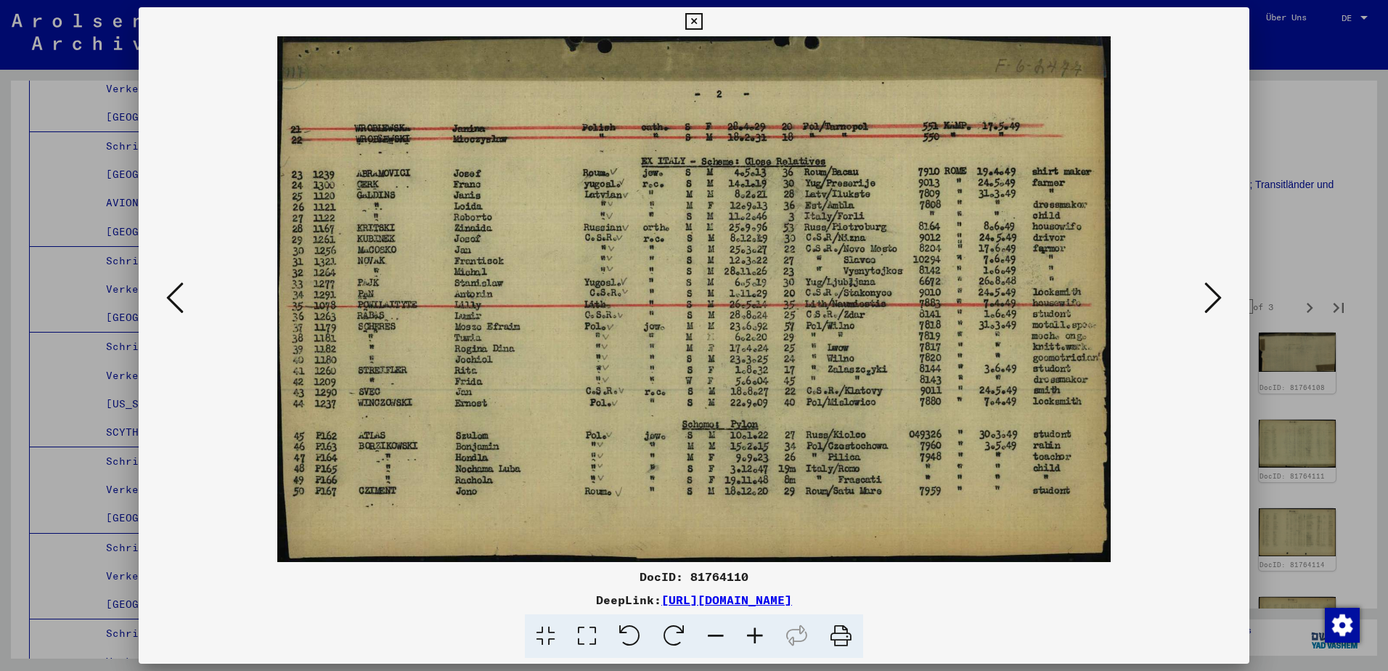
click at [172, 309] on icon at bounding box center [174, 297] width 17 height 35
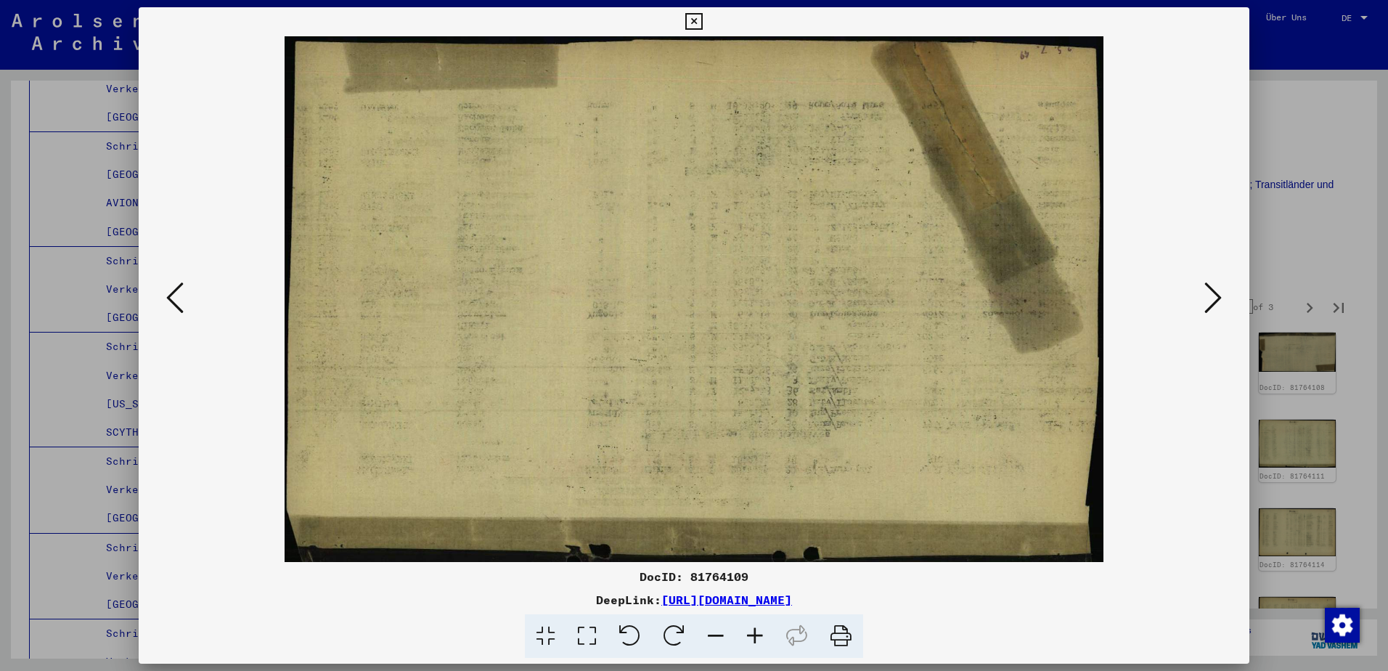
click at [172, 309] on icon at bounding box center [174, 297] width 17 height 35
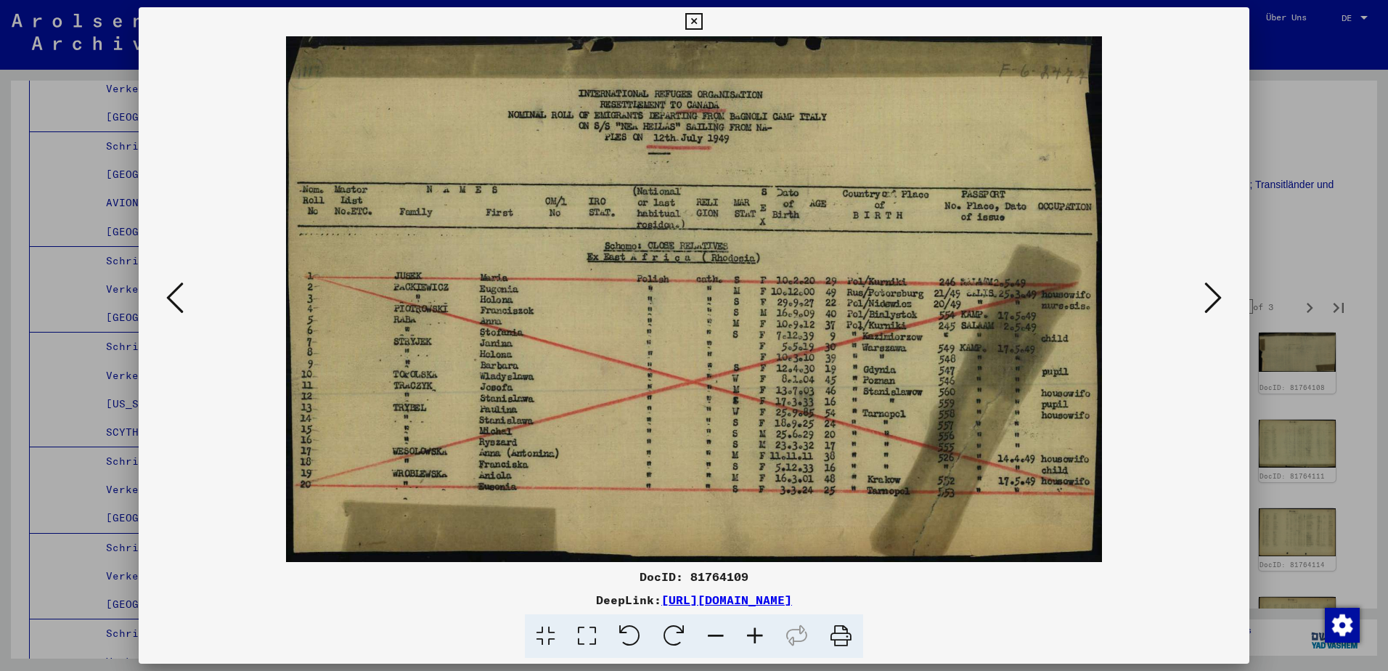
click at [172, 309] on icon at bounding box center [174, 297] width 17 height 35
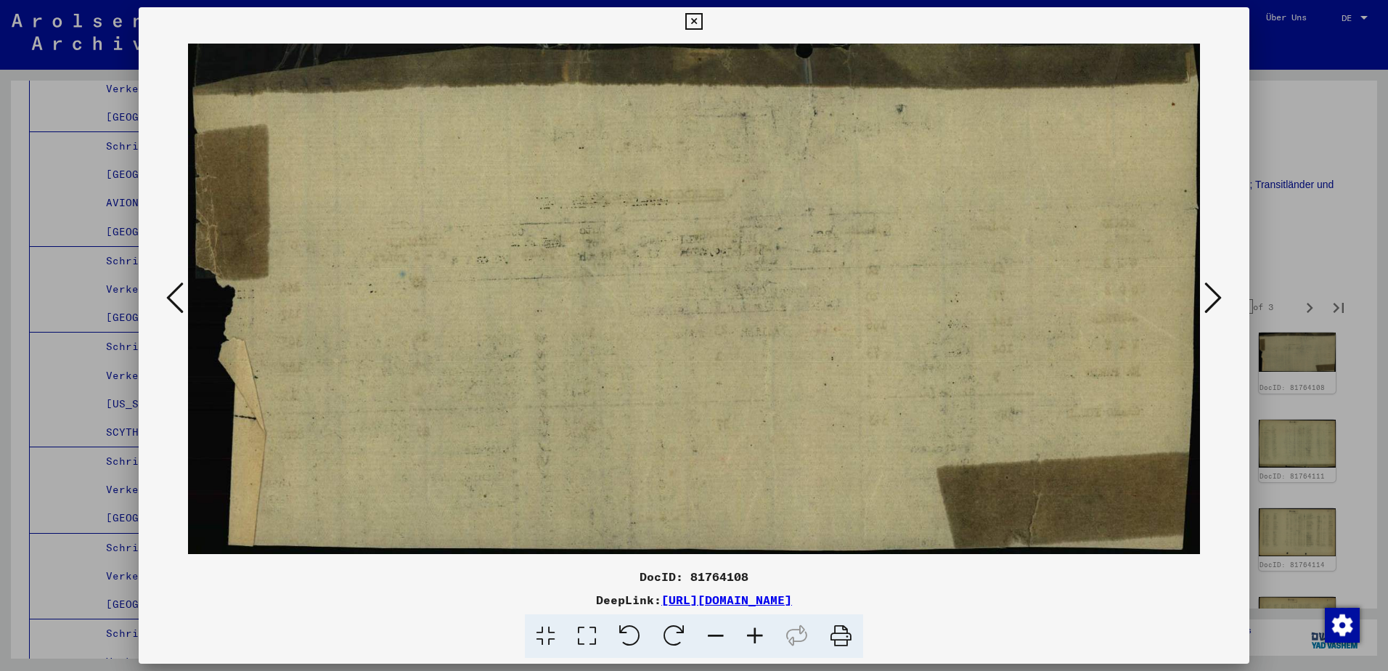
click at [1207, 278] on div at bounding box center [694, 298] width 1110 height 525
click at [1209, 282] on icon at bounding box center [1212, 297] width 17 height 35
